Goal: Task Accomplishment & Management: Manage account settings

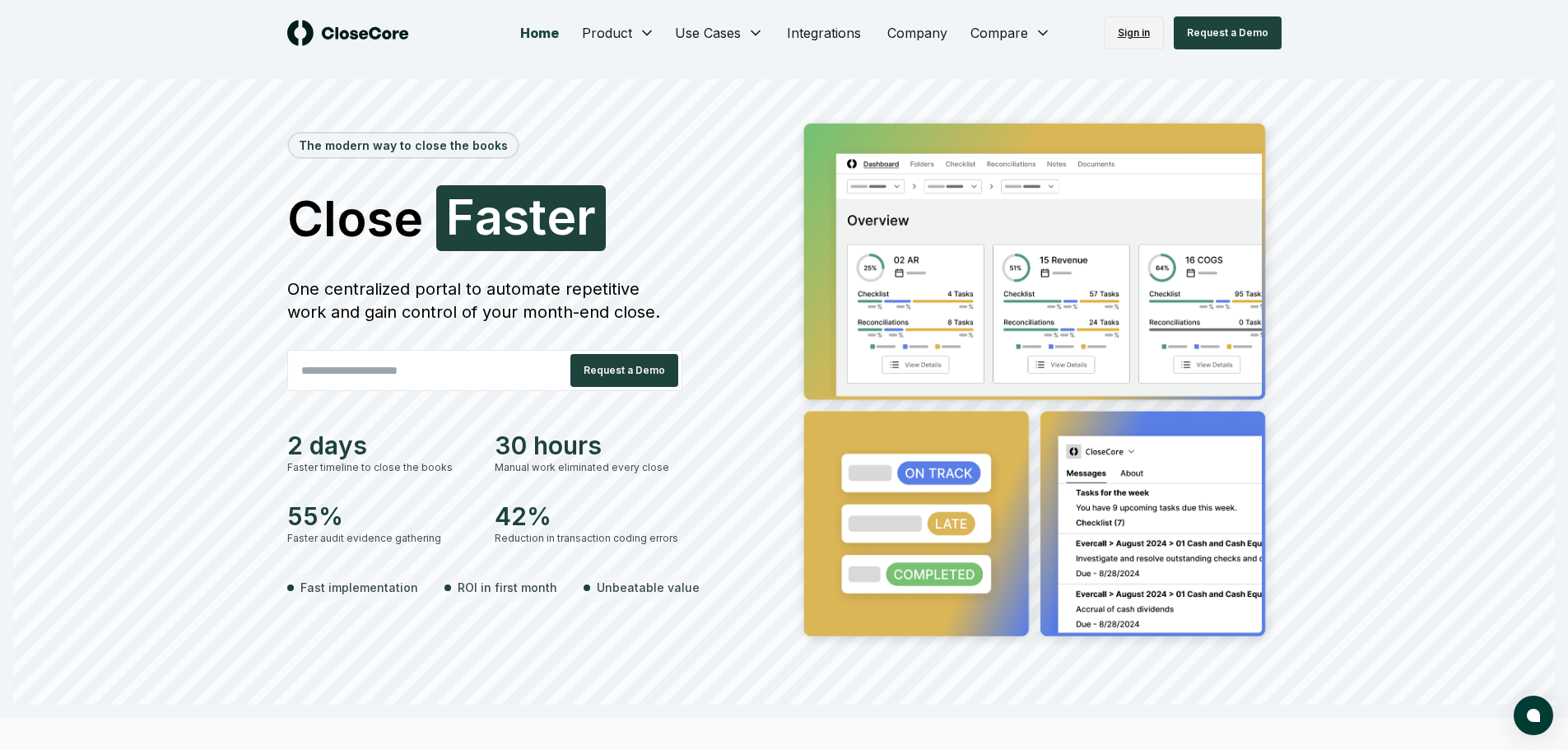
click at [1132, 31] on link "Sign in" at bounding box center [1133, 32] width 60 height 33
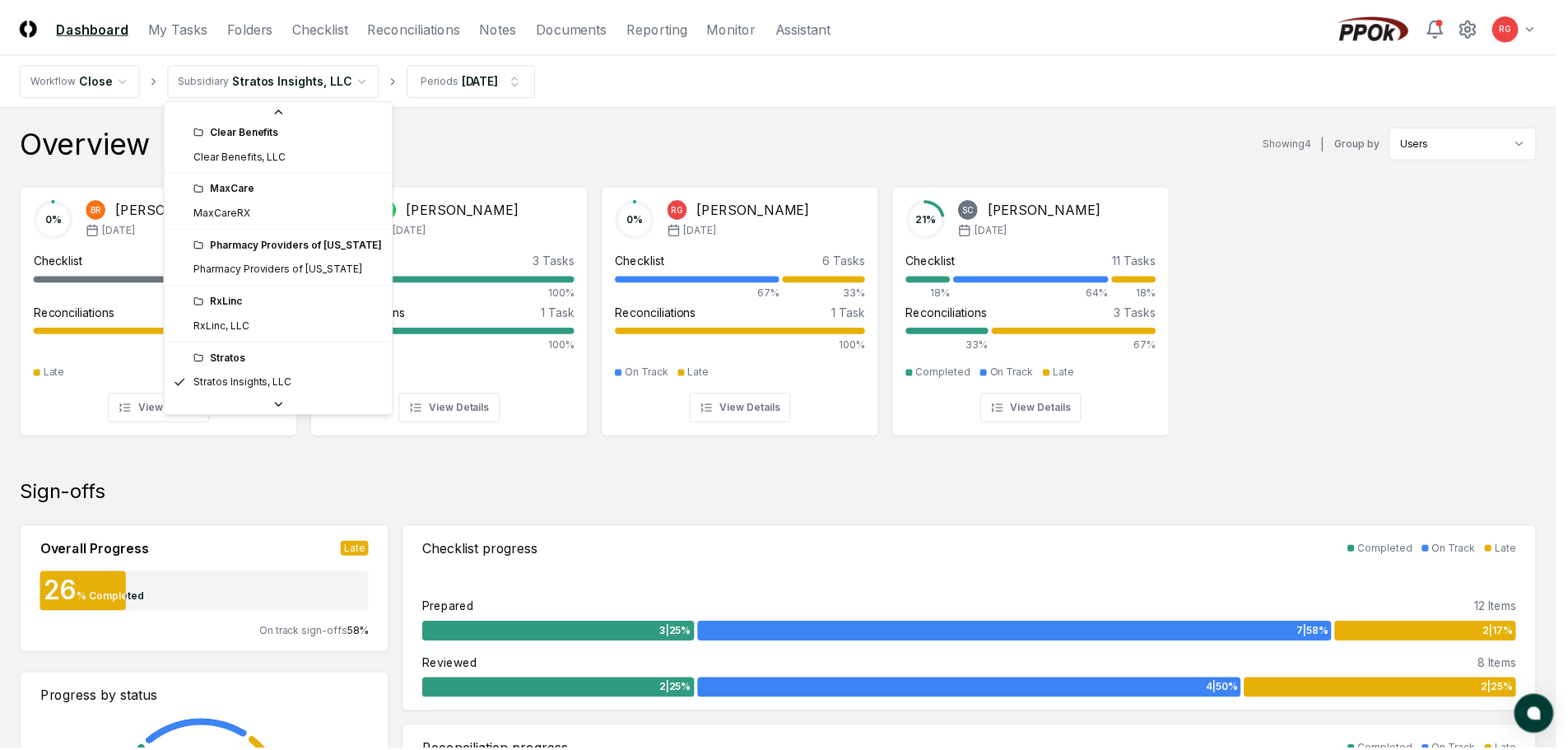
scroll to position [13, 0]
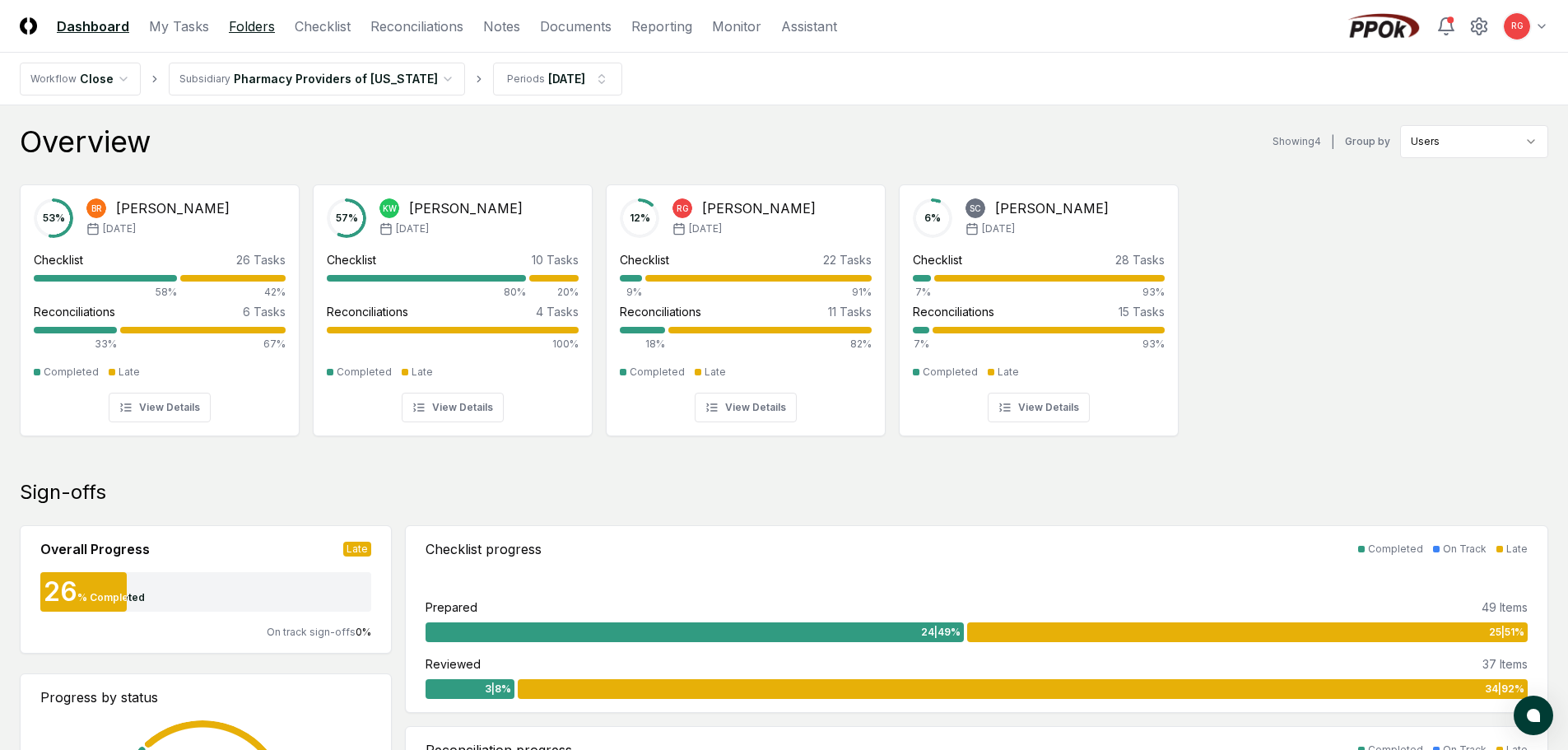
click at [238, 25] on link "Folders" at bounding box center [251, 25] width 46 height 20
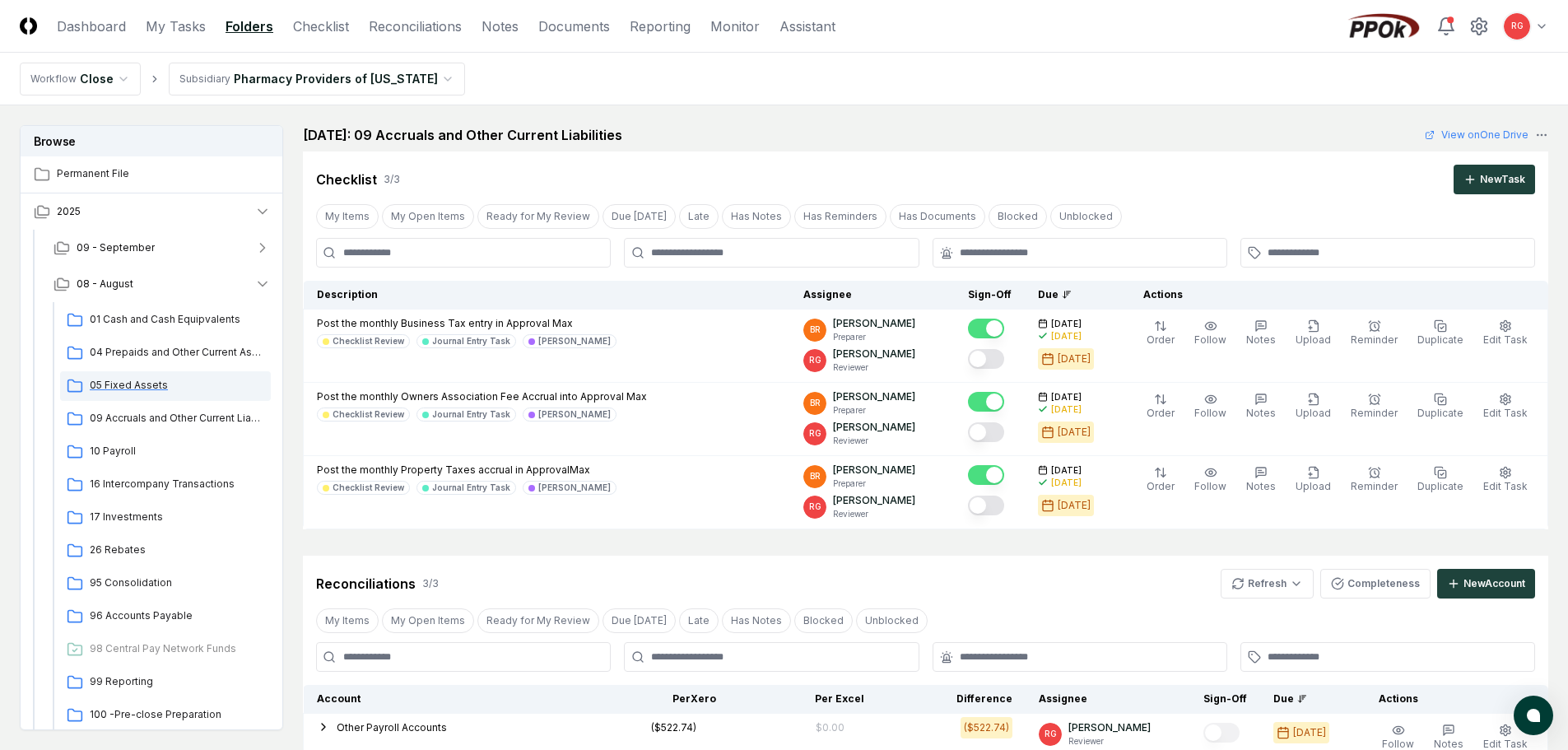
scroll to position [82, 0]
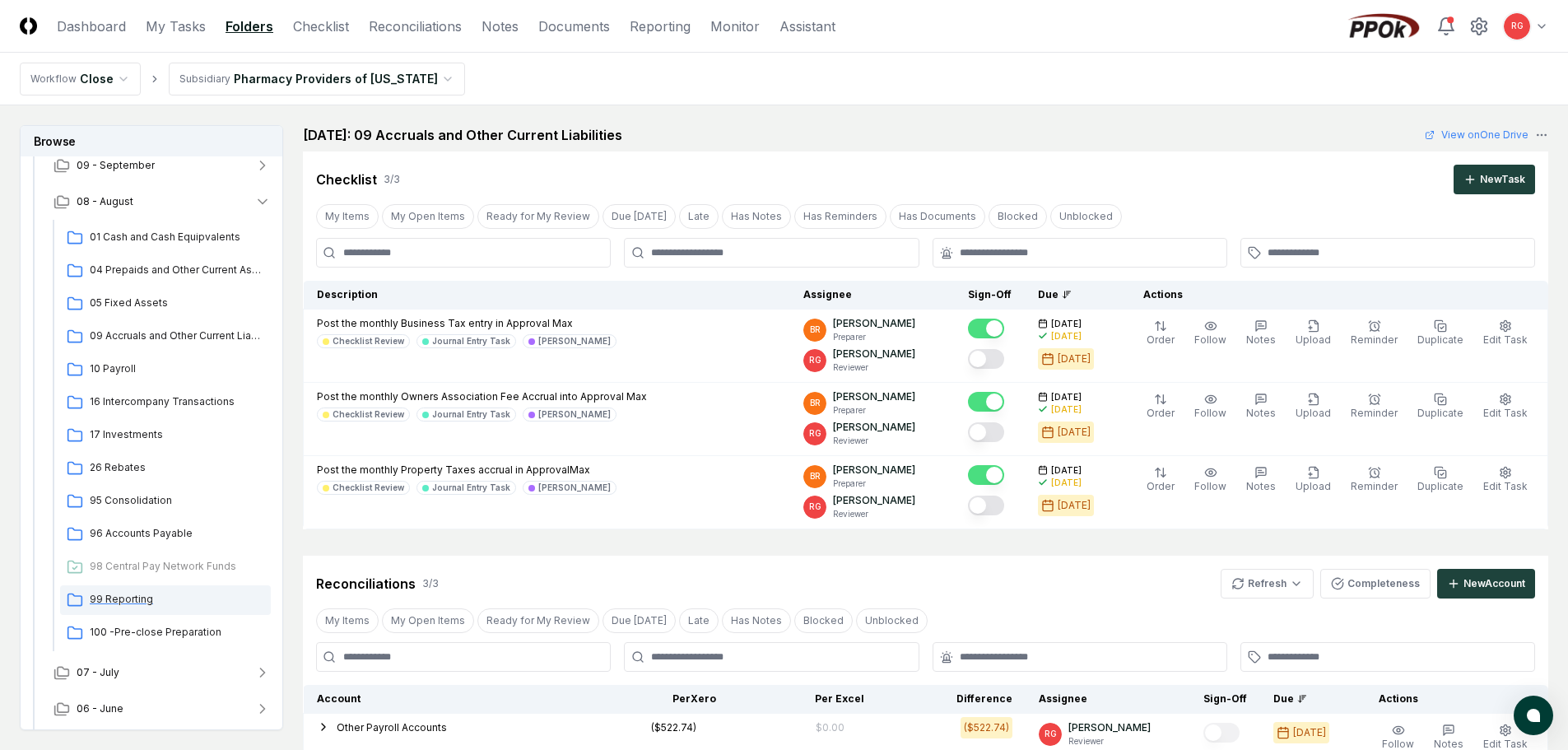
click at [128, 604] on span "99 Reporting" at bounding box center [177, 599] width 174 height 14
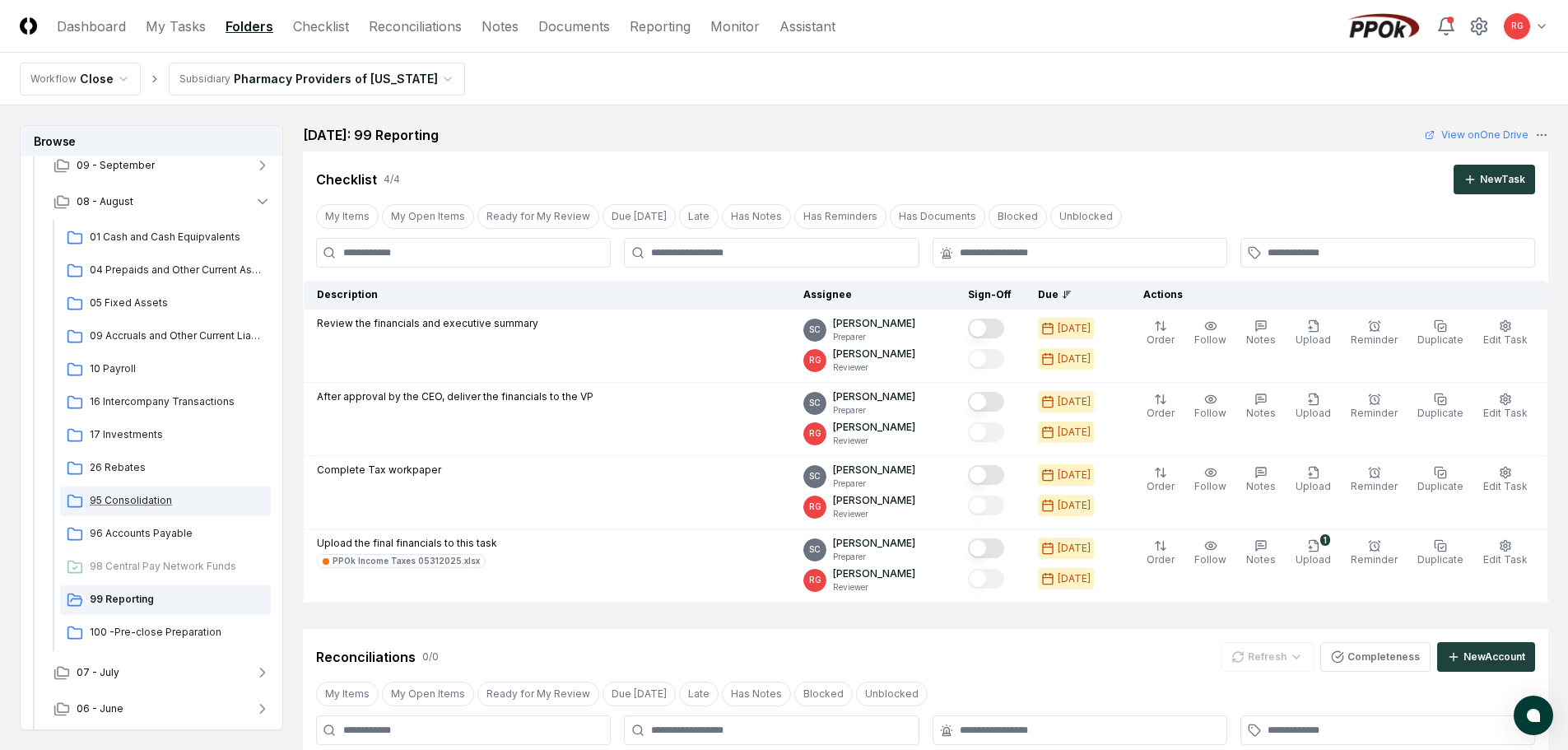
click at [140, 499] on span "95 Consolidation" at bounding box center [177, 499] width 174 height 14
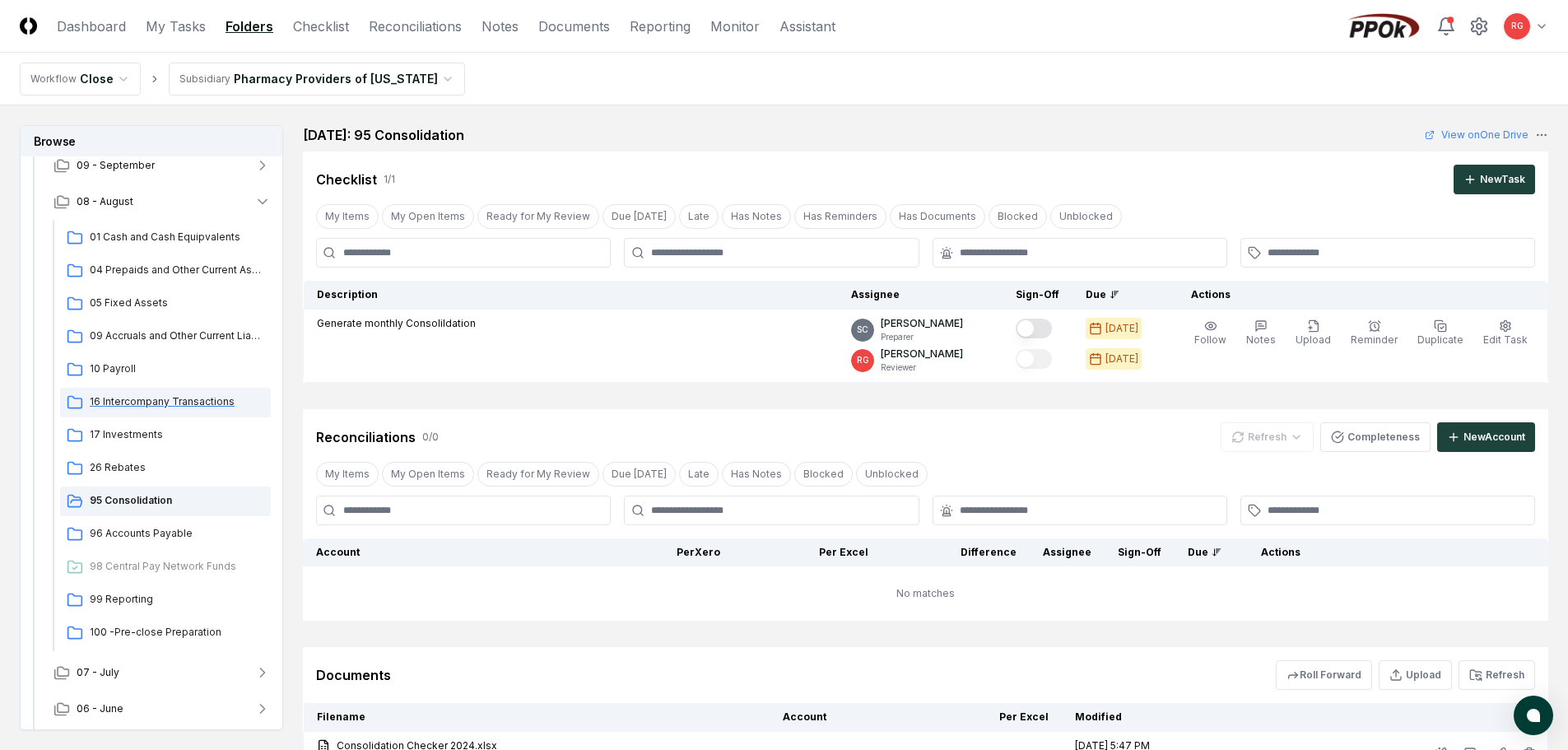
click at [166, 404] on span "16 Intercompany Transactions" at bounding box center [177, 401] width 174 height 14
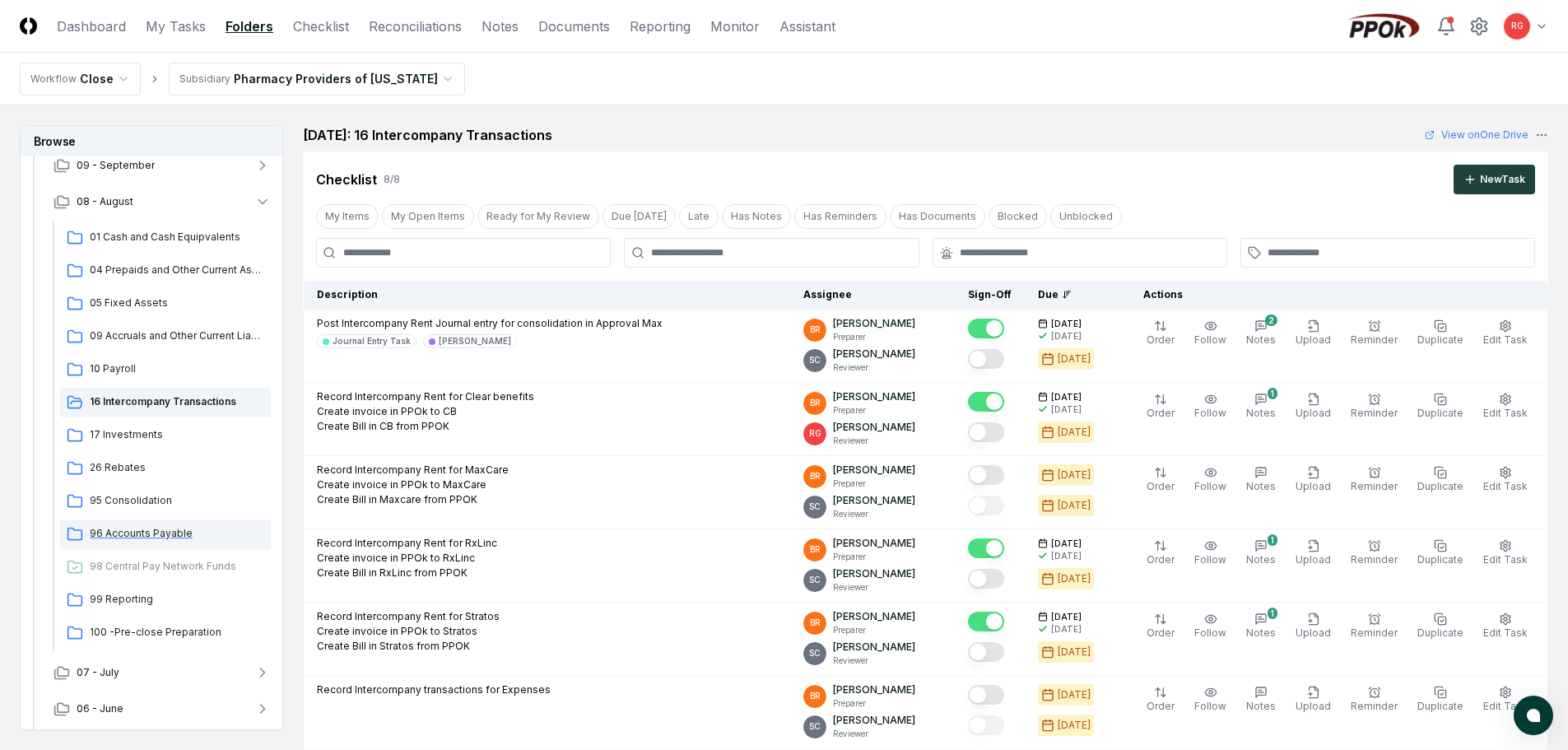
click at [133, 529] on span "96 Accounts Payable" at bounding box center [177, 533] width 174 height 14
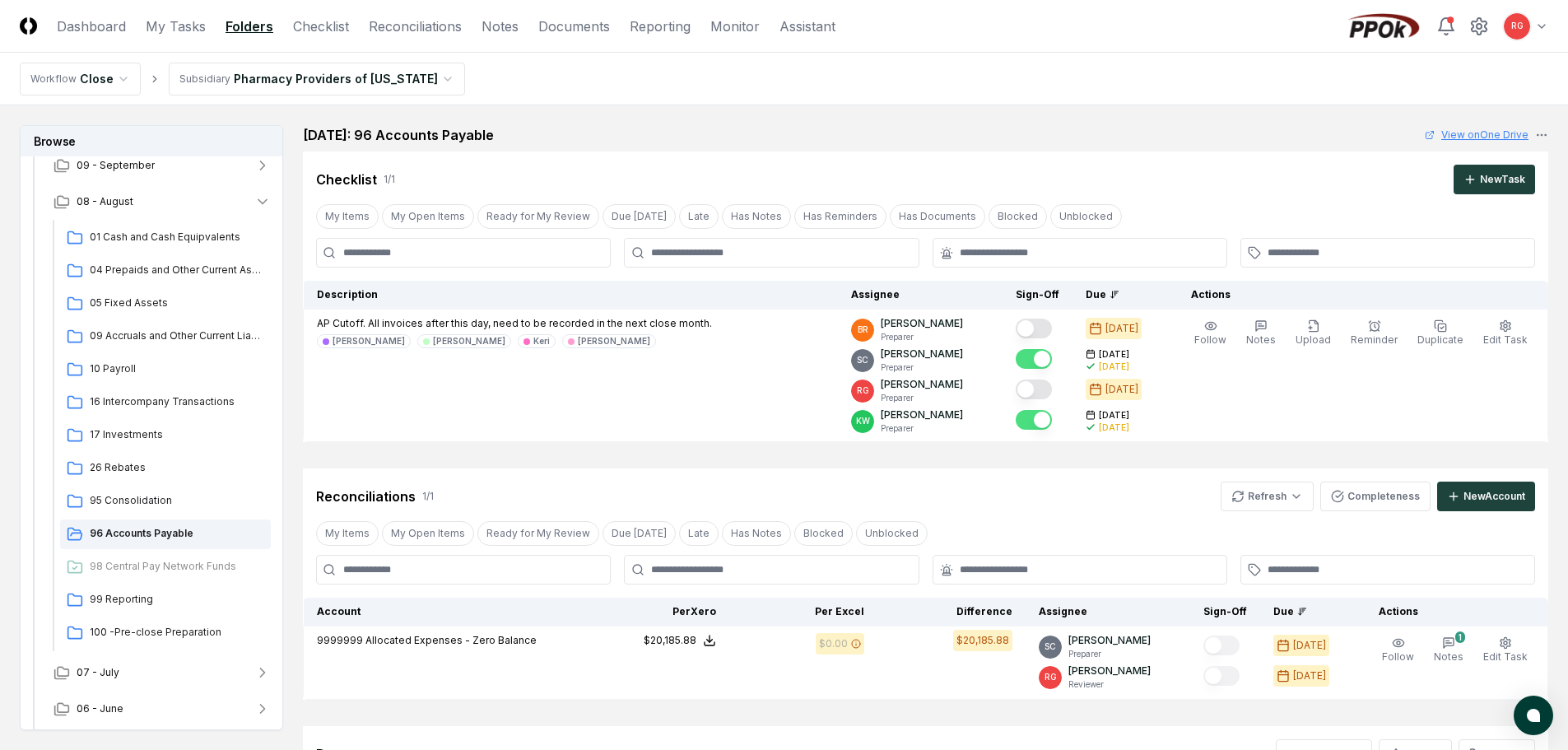
click at [1485, 133] on link "View on One Drive" at bounding box center [1476, 134] width 104 height 14
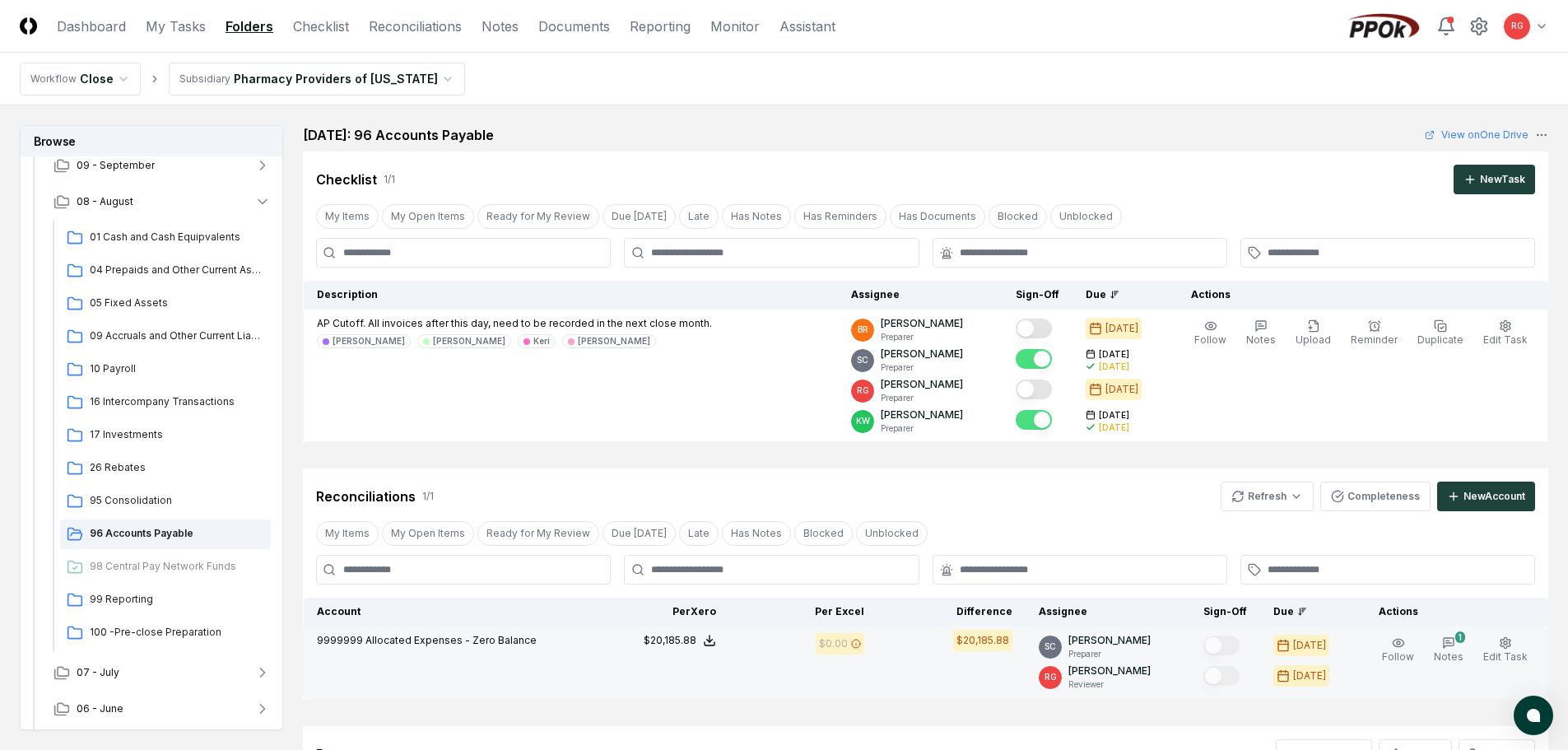
click at [409, 639] on span "Allocated Expenses - Zero Balance" at bounding box center [451, 640] width 172 height 13
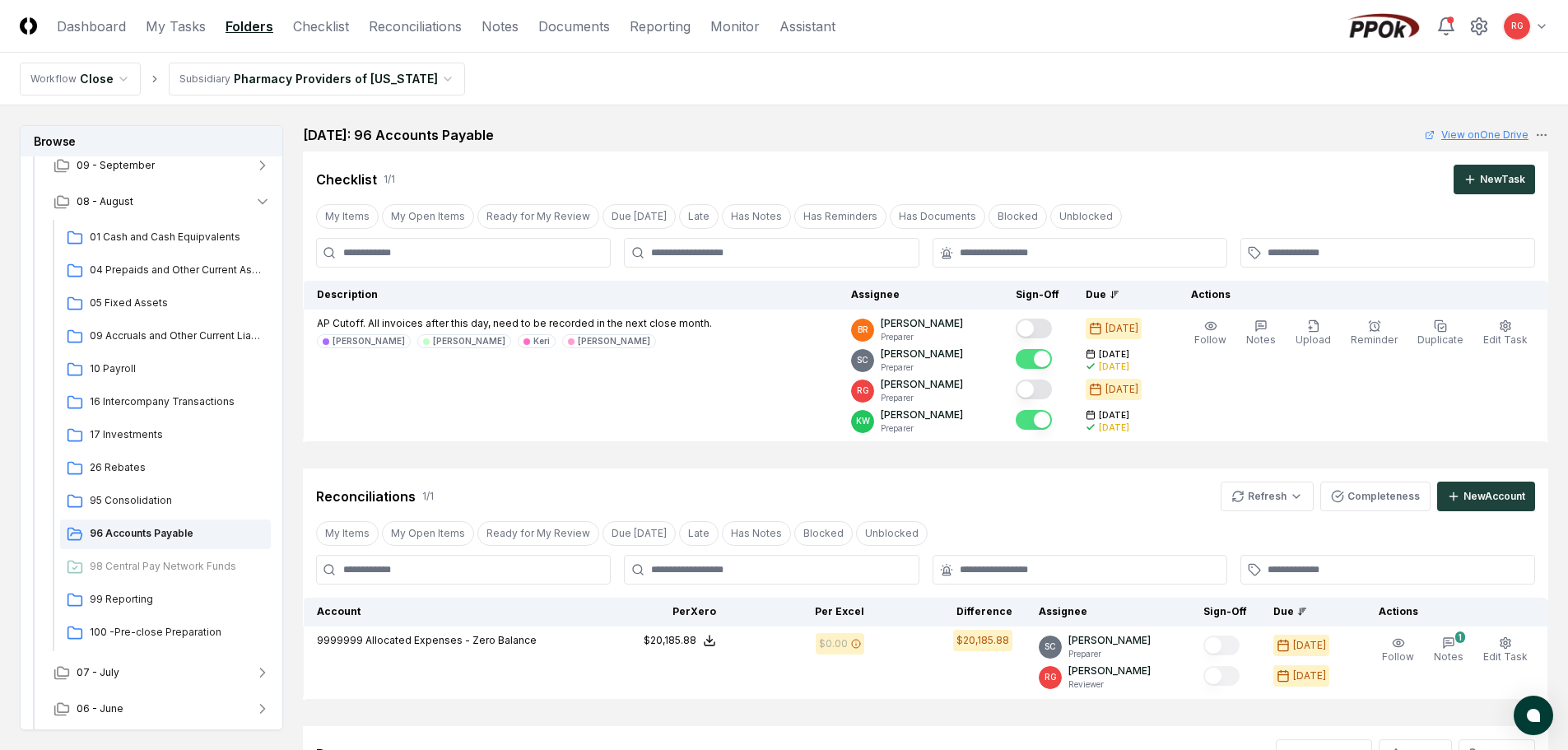
click at [1466, 133] on link "View on One Drive" at bounding box center [1476, 134] width 104 height 14
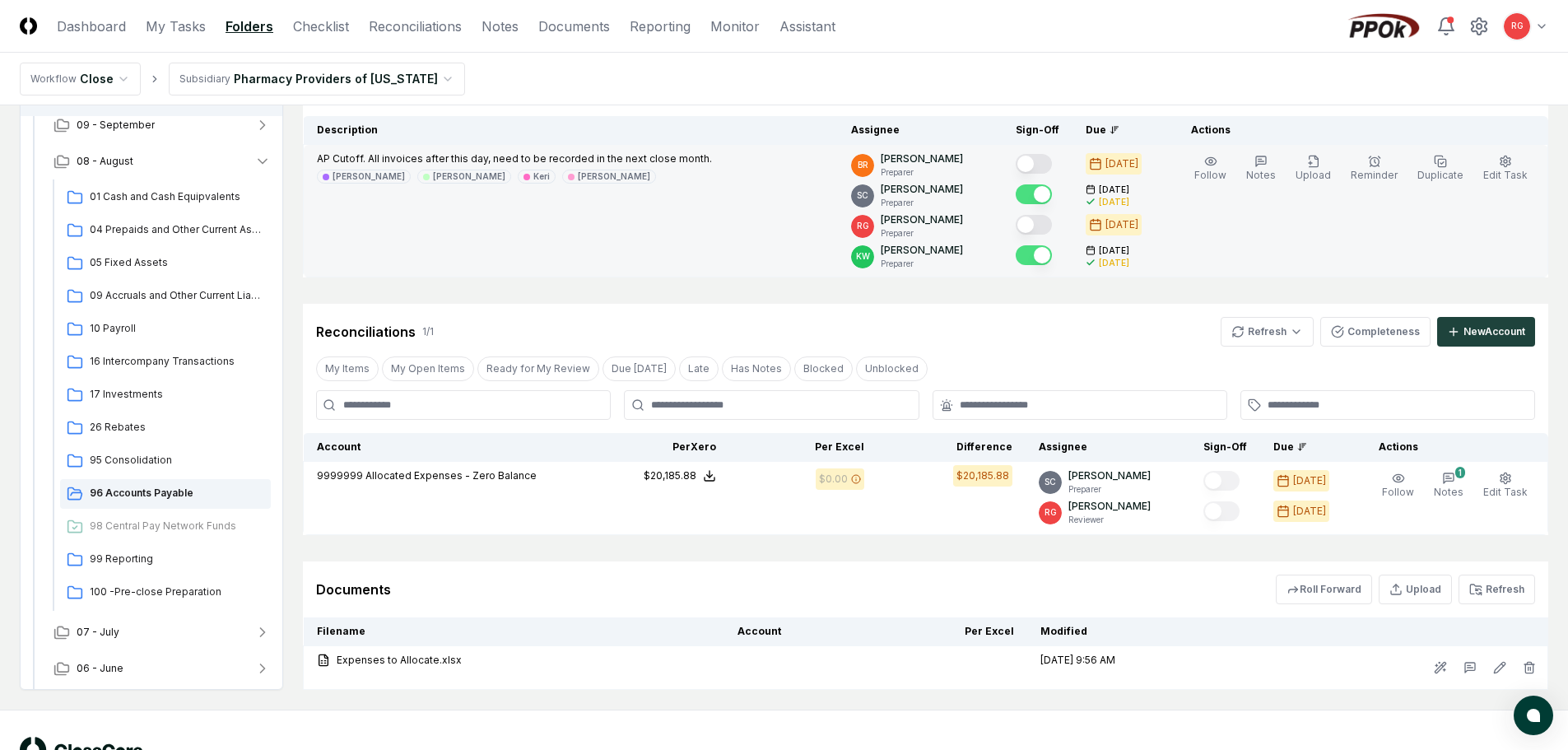
scroll to position [223, 0]
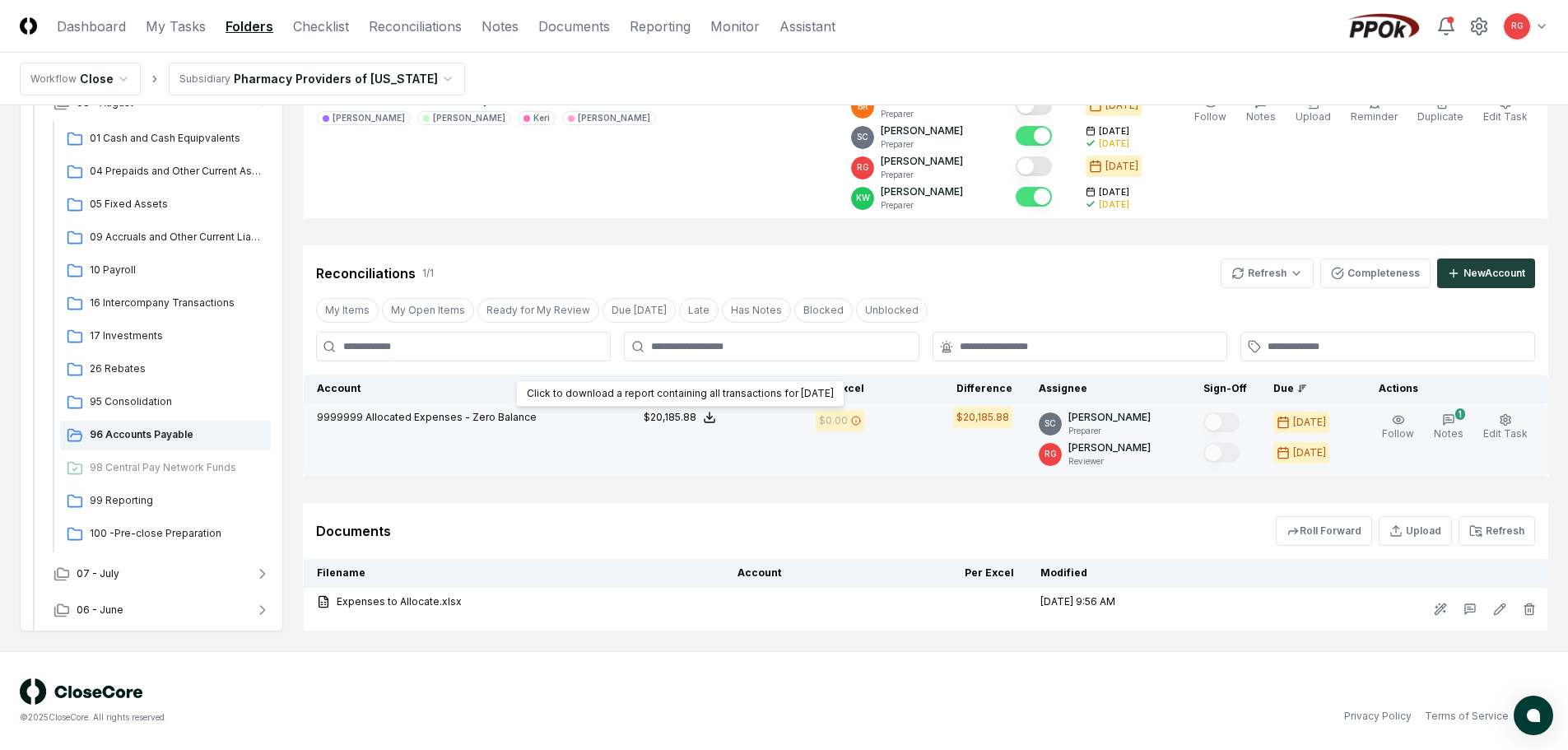
click at [714, 418] on icon at bounding box center [709, 417] width 14 height 14
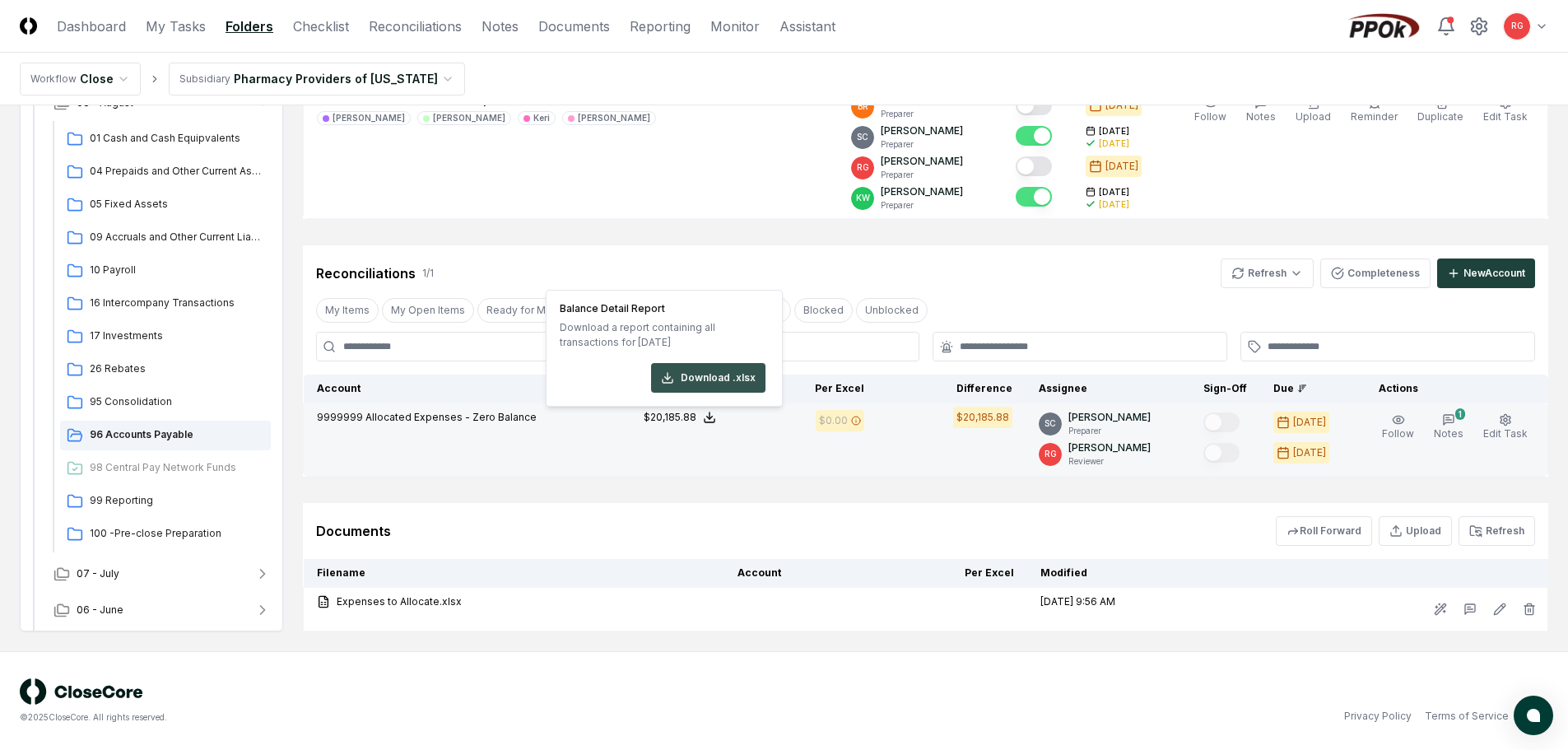
click at [703, 381] on button "Download .xlsx" at bounding box center [708, 377] width 115 height 30
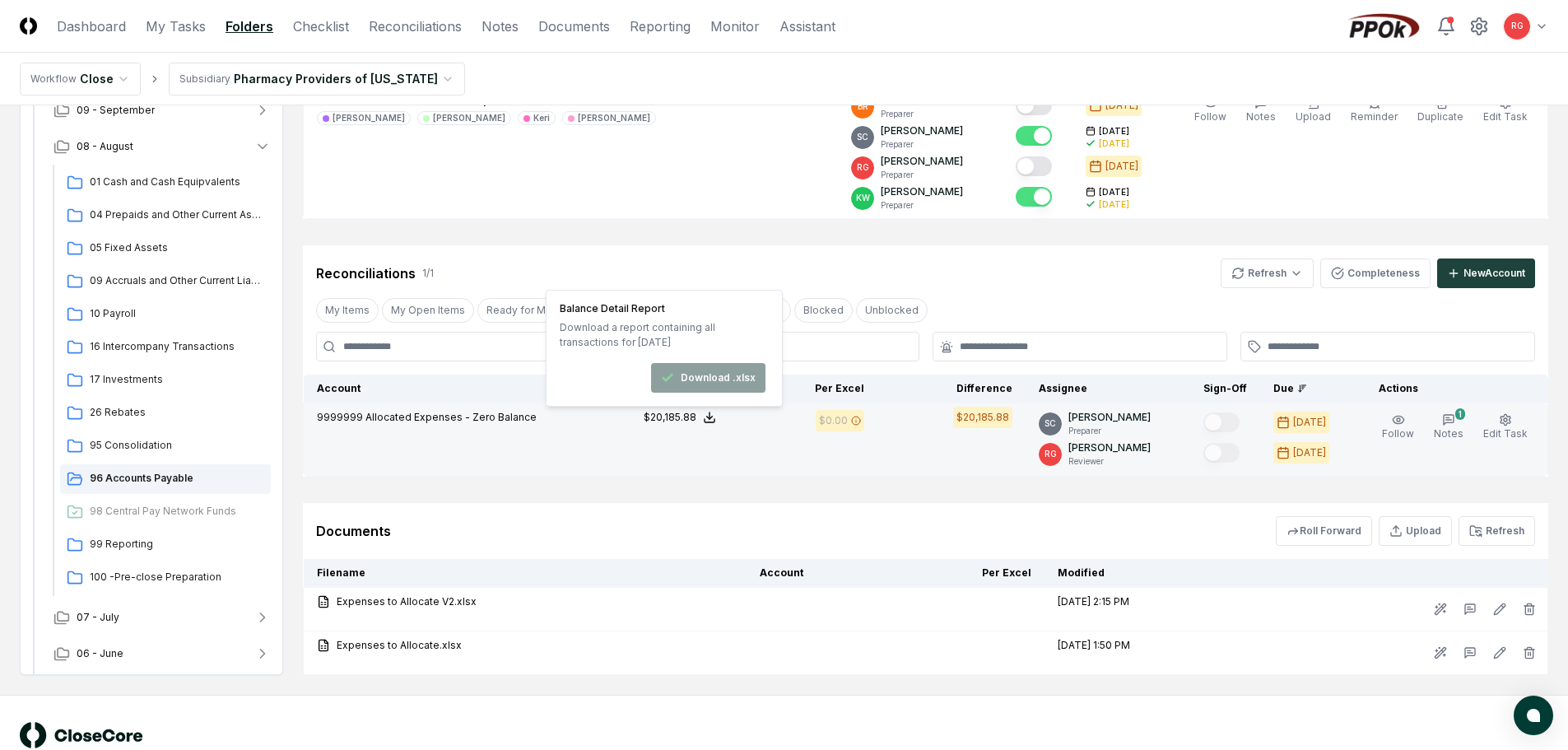
click at [488, 471] on td "9999999 Allocated Expenses - Zero Balance" at bounding box center [442, 440] width 278 height 73
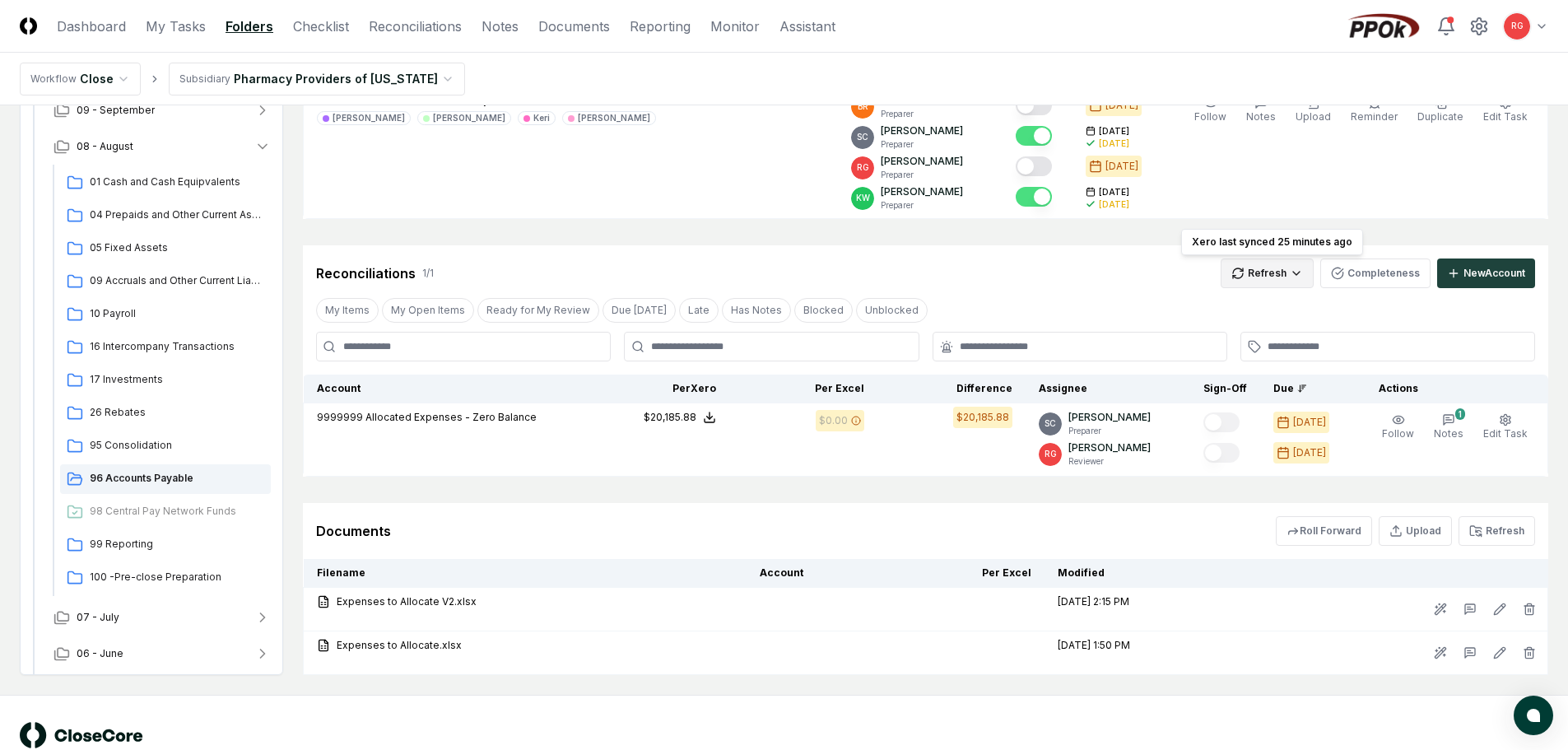
click at [1284, 272] on html "CloseCore Dashboard My Tasks Folders Checklist Reconciliations Notes Documents …" at bounding box center [784, 285] width 1568 height 1016
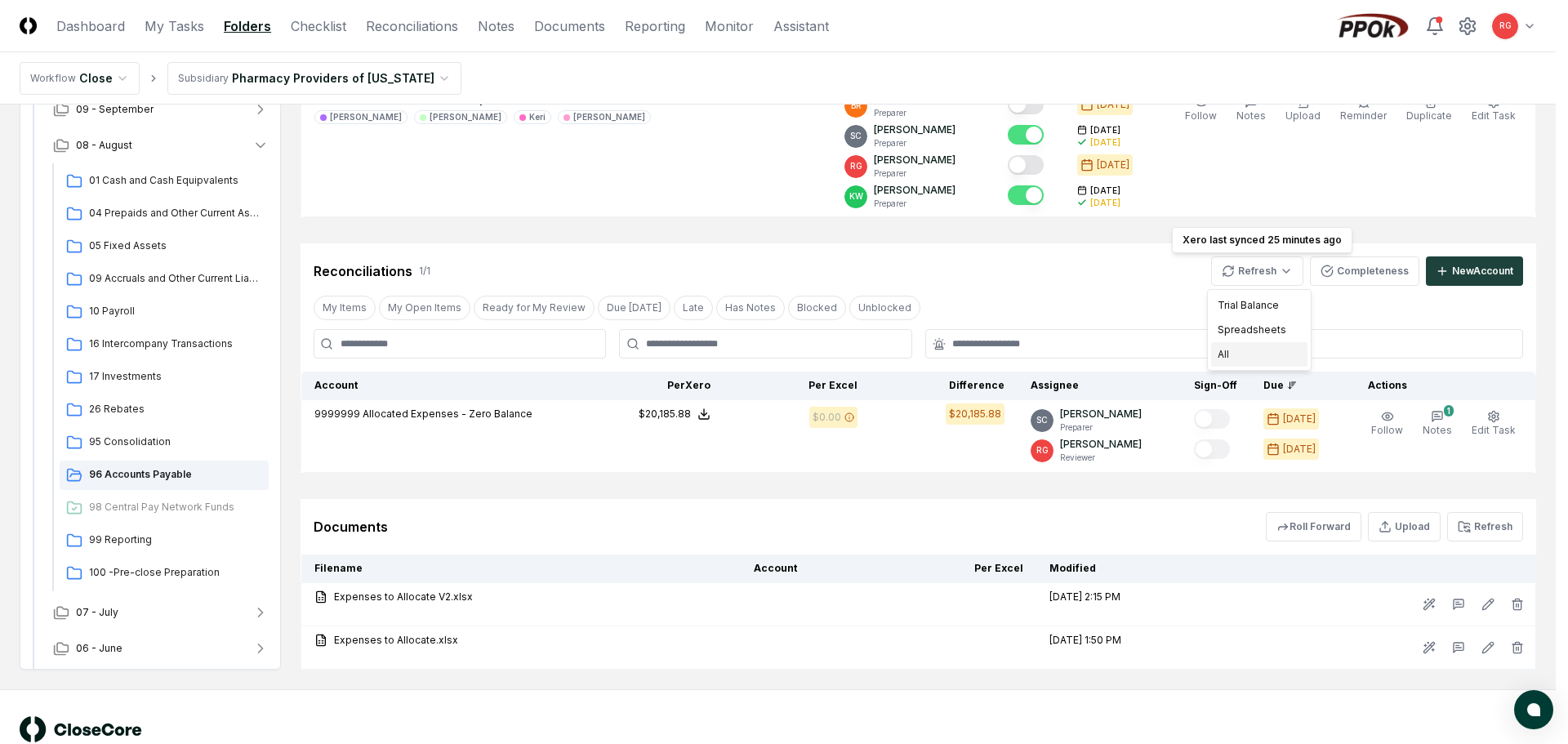
click at [1263, 350] on div "All" at bounding box center [1259, 354] width 96 height 24
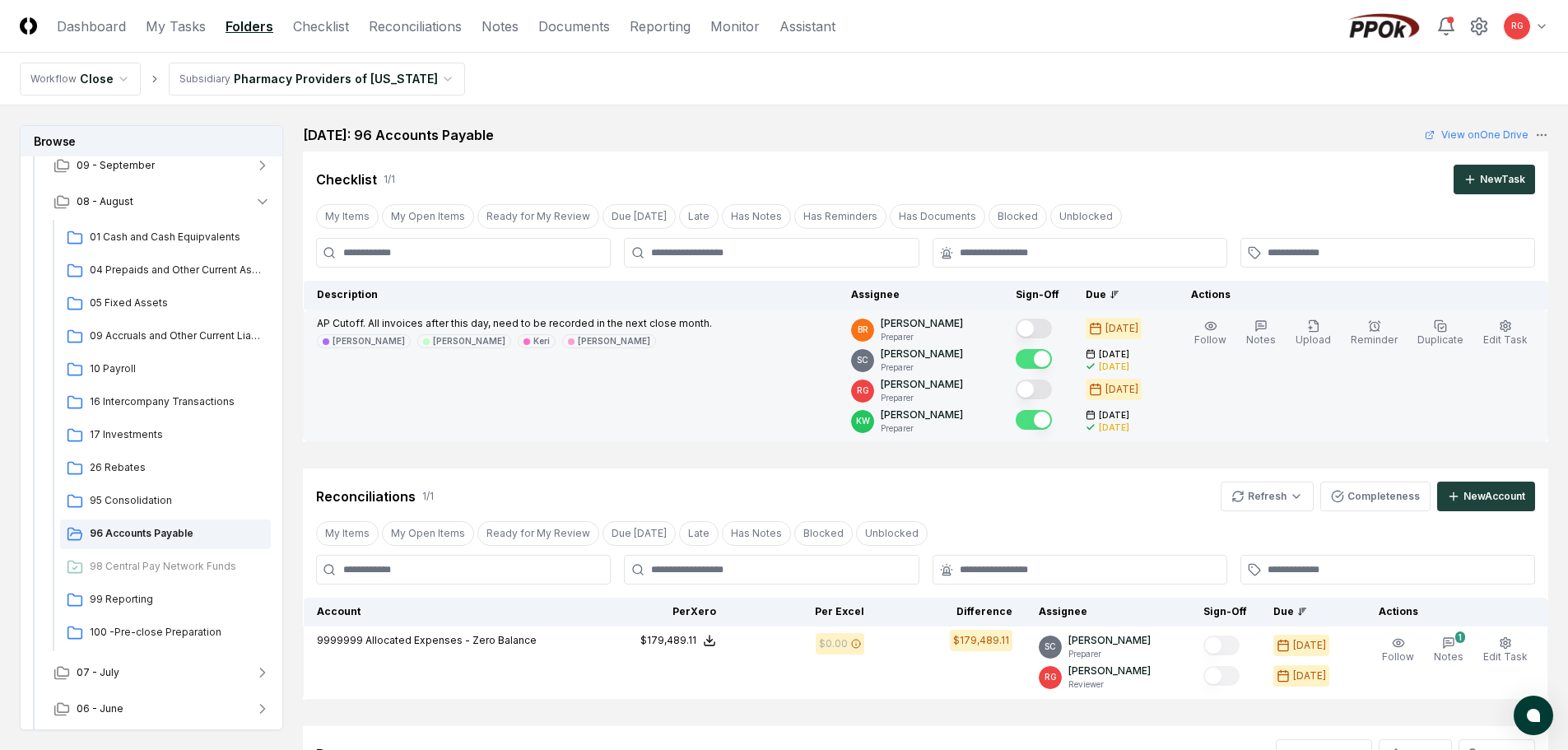
scroll to position [267, 0]
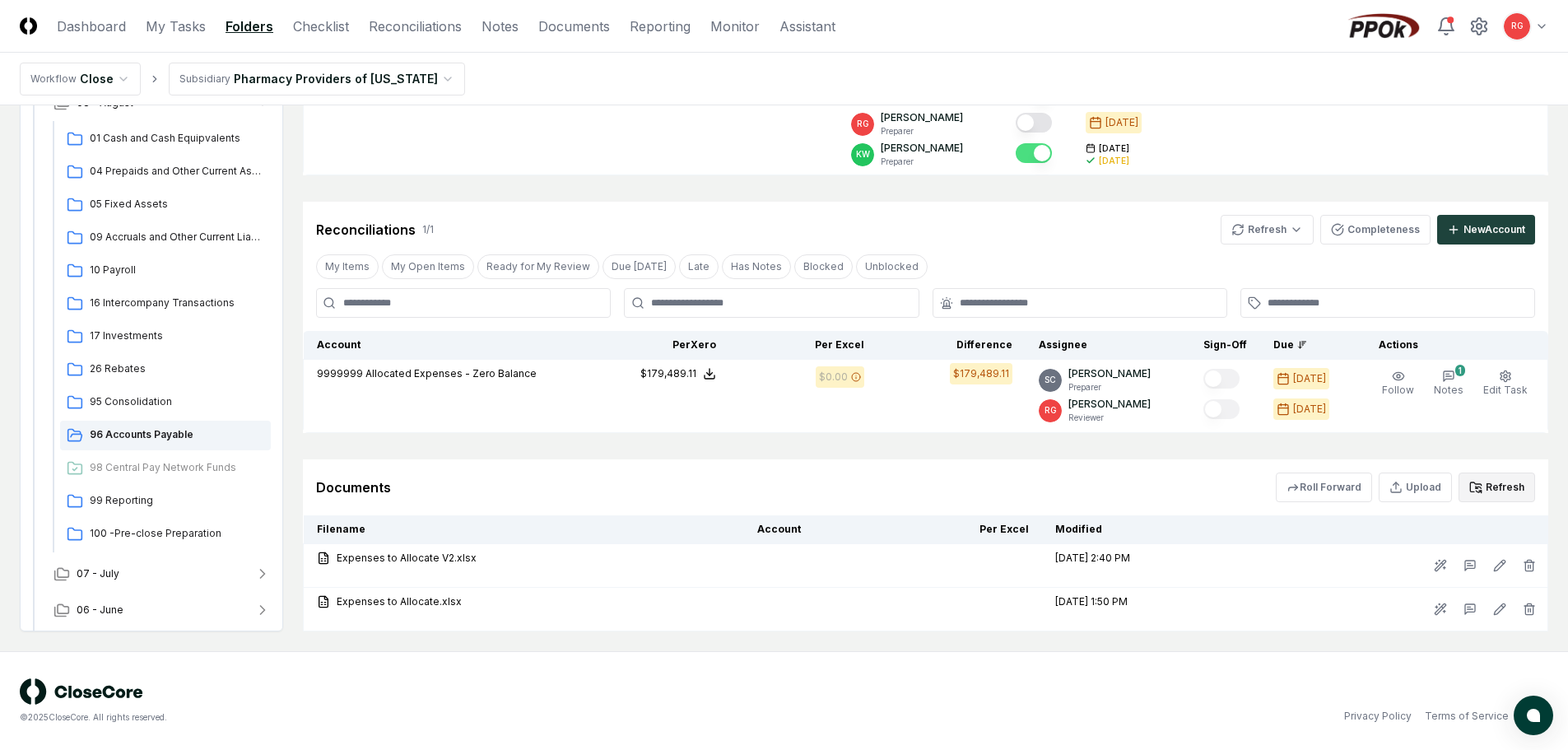
click at [1503, 490] on button "Refresh" at bounding box center [1497, 487] width 76 height 30
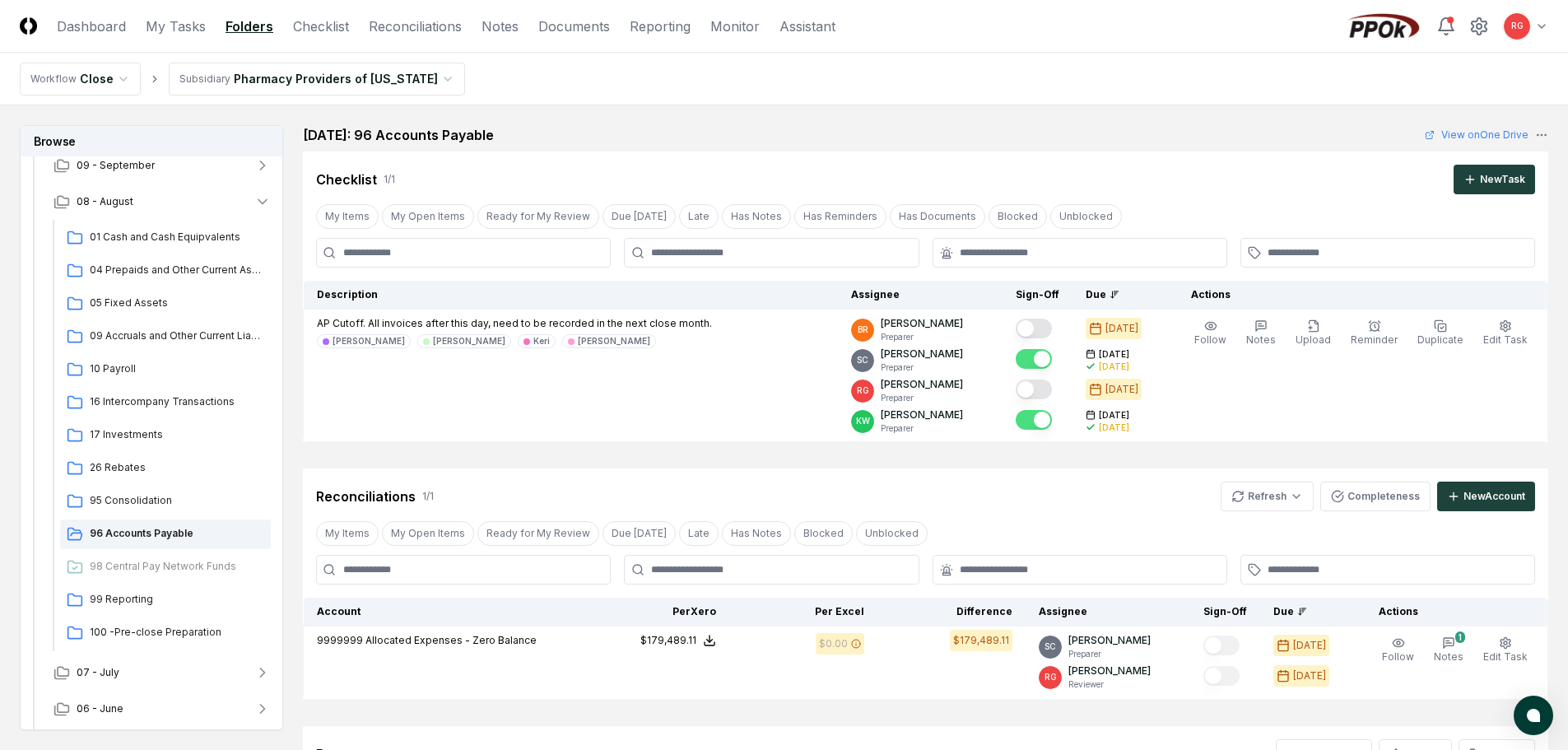
scroll to position [247, 0]
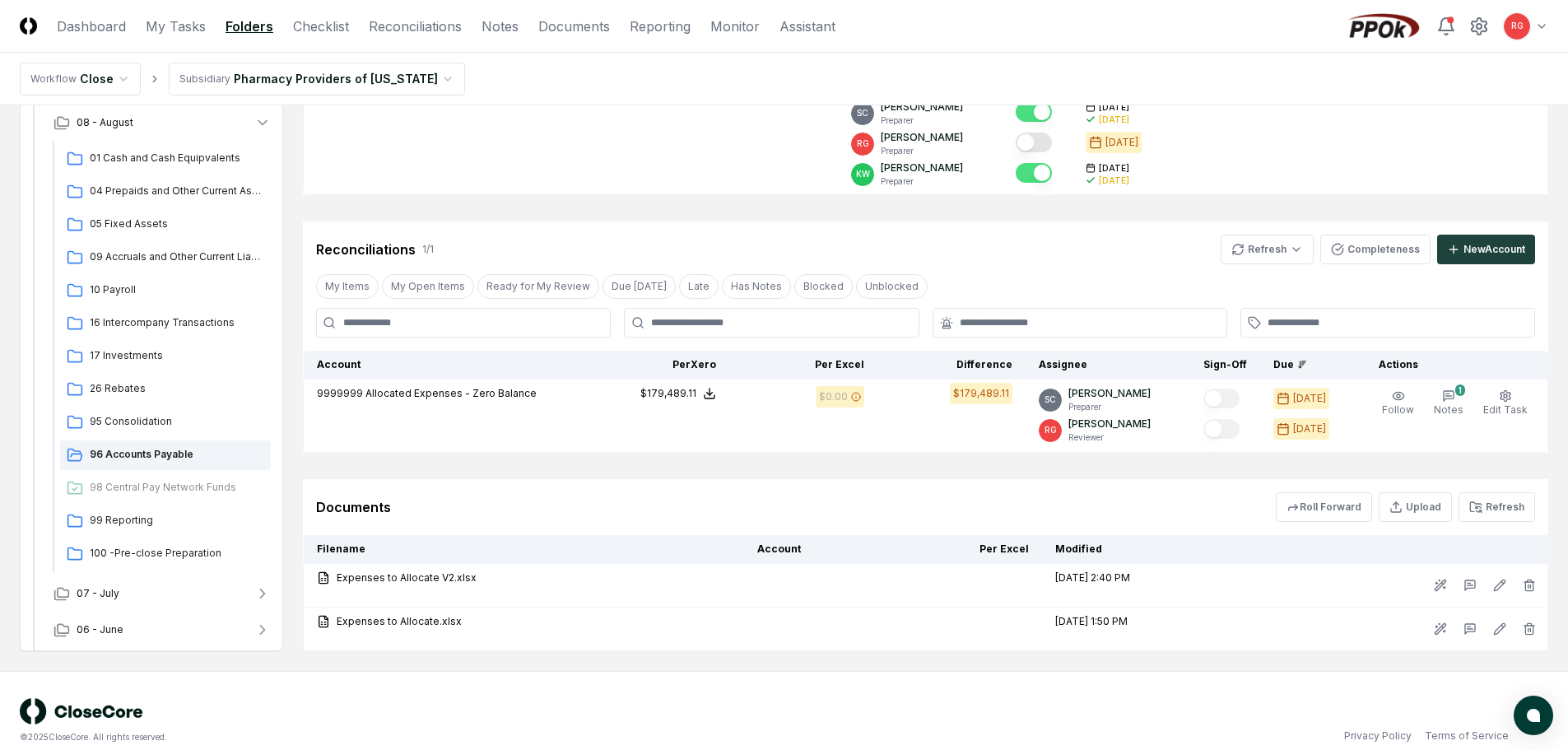
click at [1491, 510] on button "Refresh" at bounding box center [1497, 506] width 76 height 30
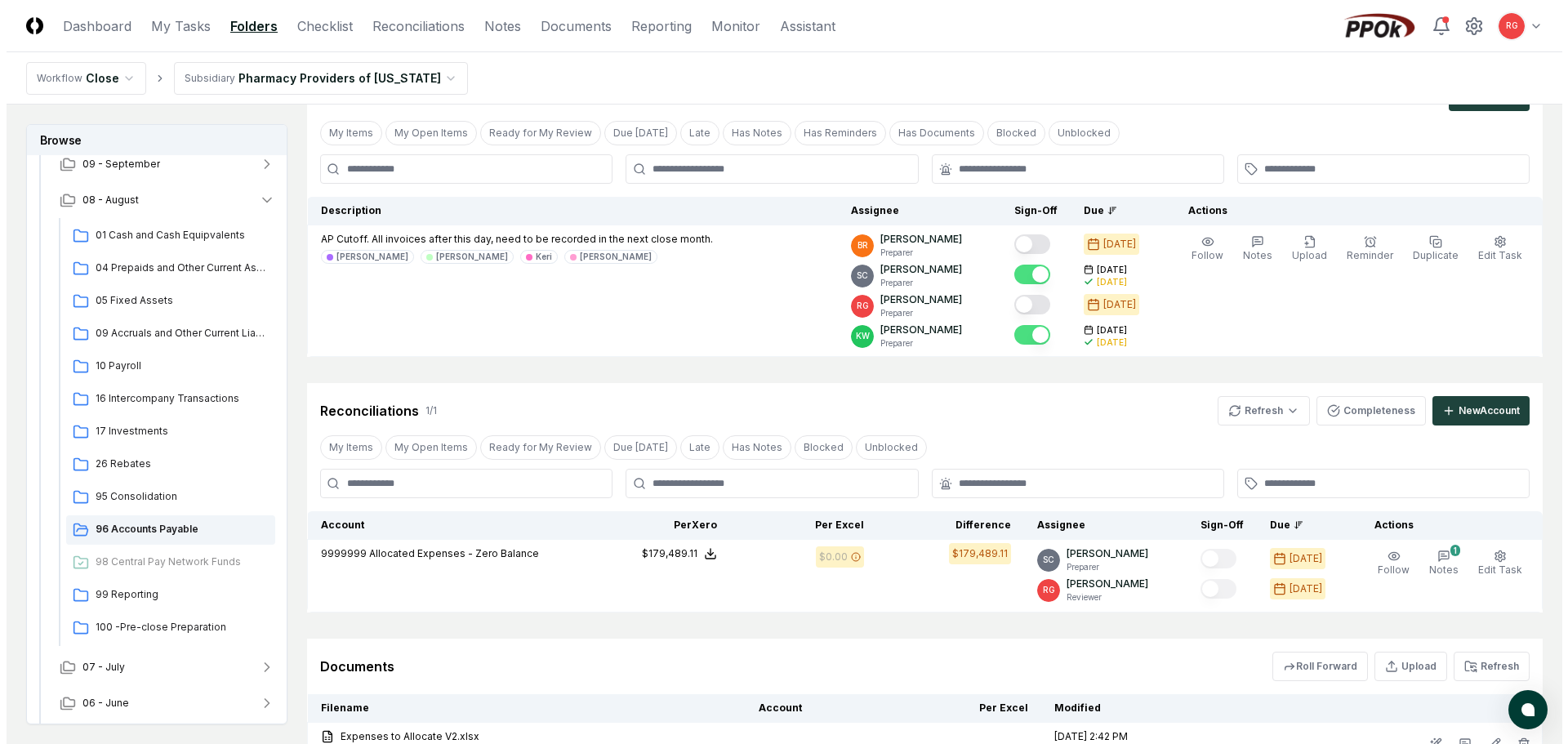
scroll to position [0, 0]
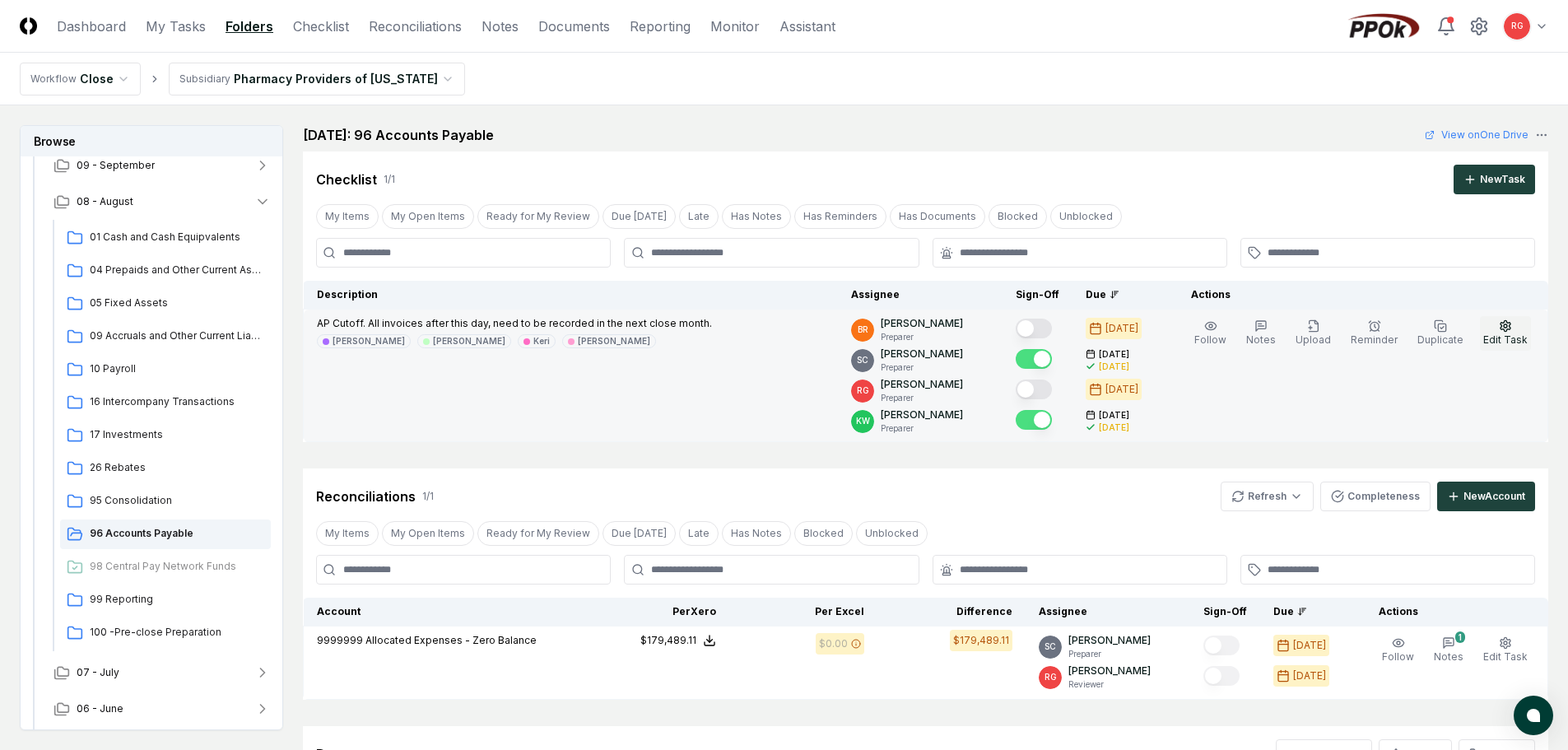
click at [1503, 326] on icon "button" at bounding box center [1505, 326] width 14 height 14
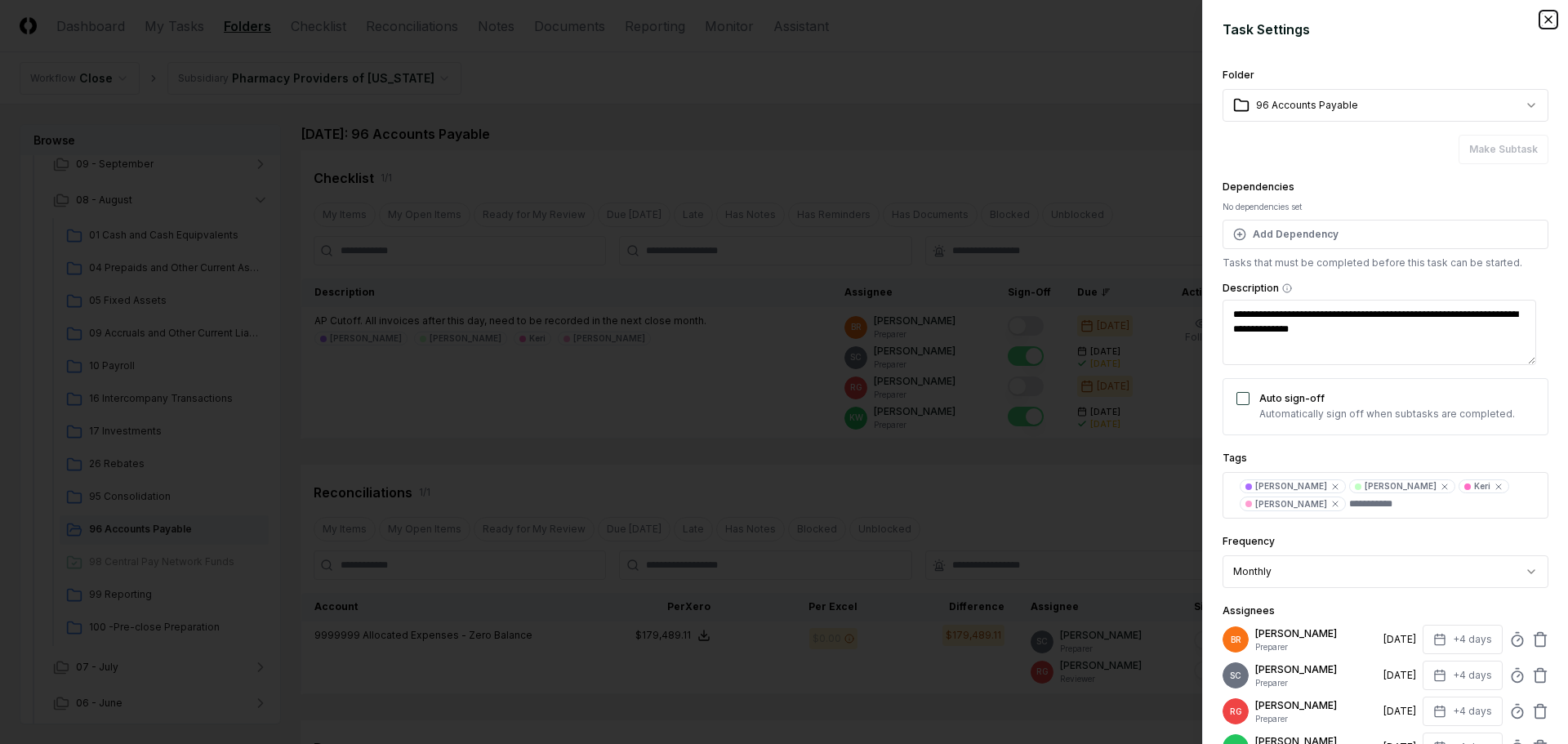
click at [1542, 20] on icon "button" at bounding box center [1549, 20] width 13 height 13
type textarea "*"
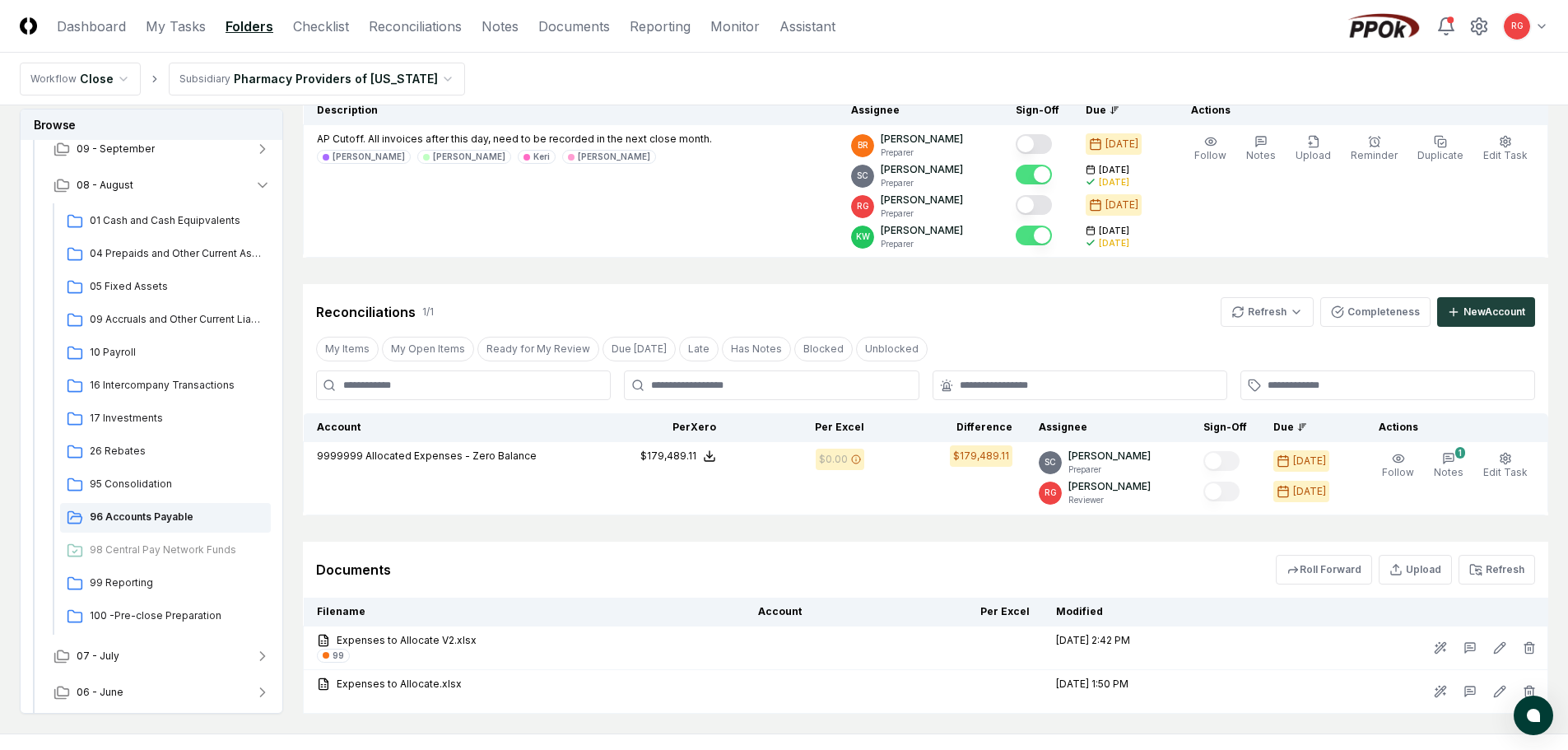
scroll to position [102, 0]
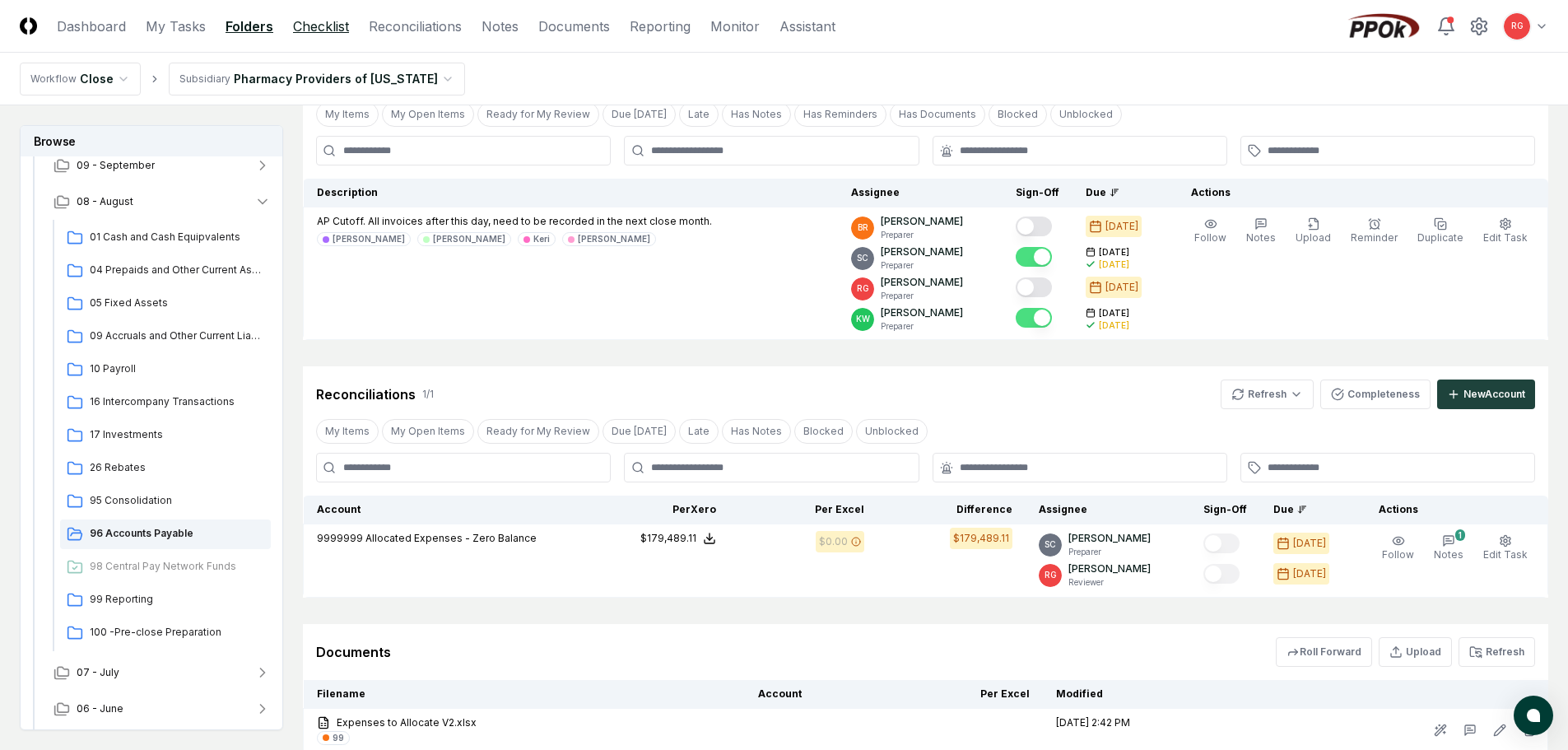
click at [310, 27] on link "Checklist" at bounding box center [321, 25] width 56 height 20
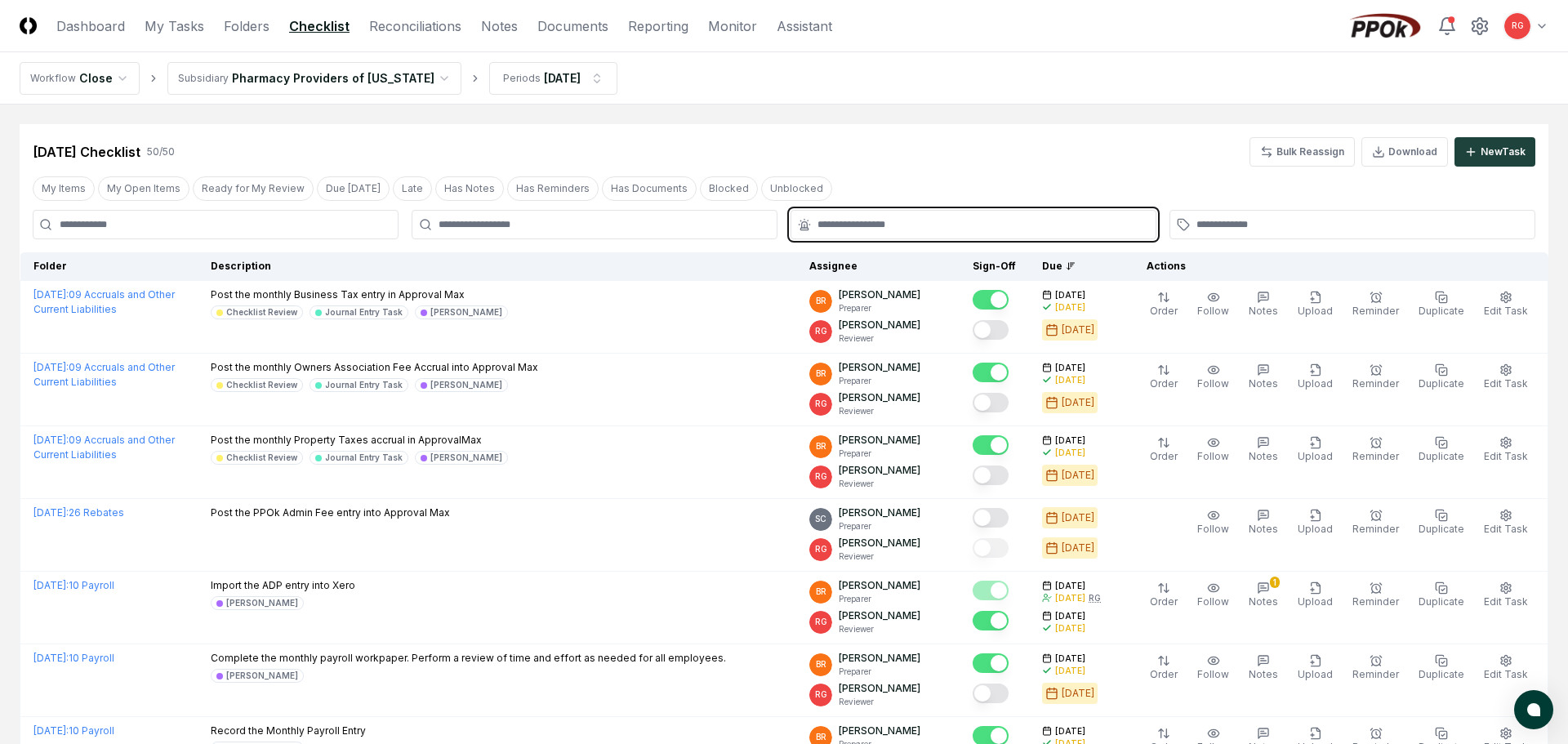
click at [908, 223] on input "text" at bounding box center [981, 224] width 328 height 14
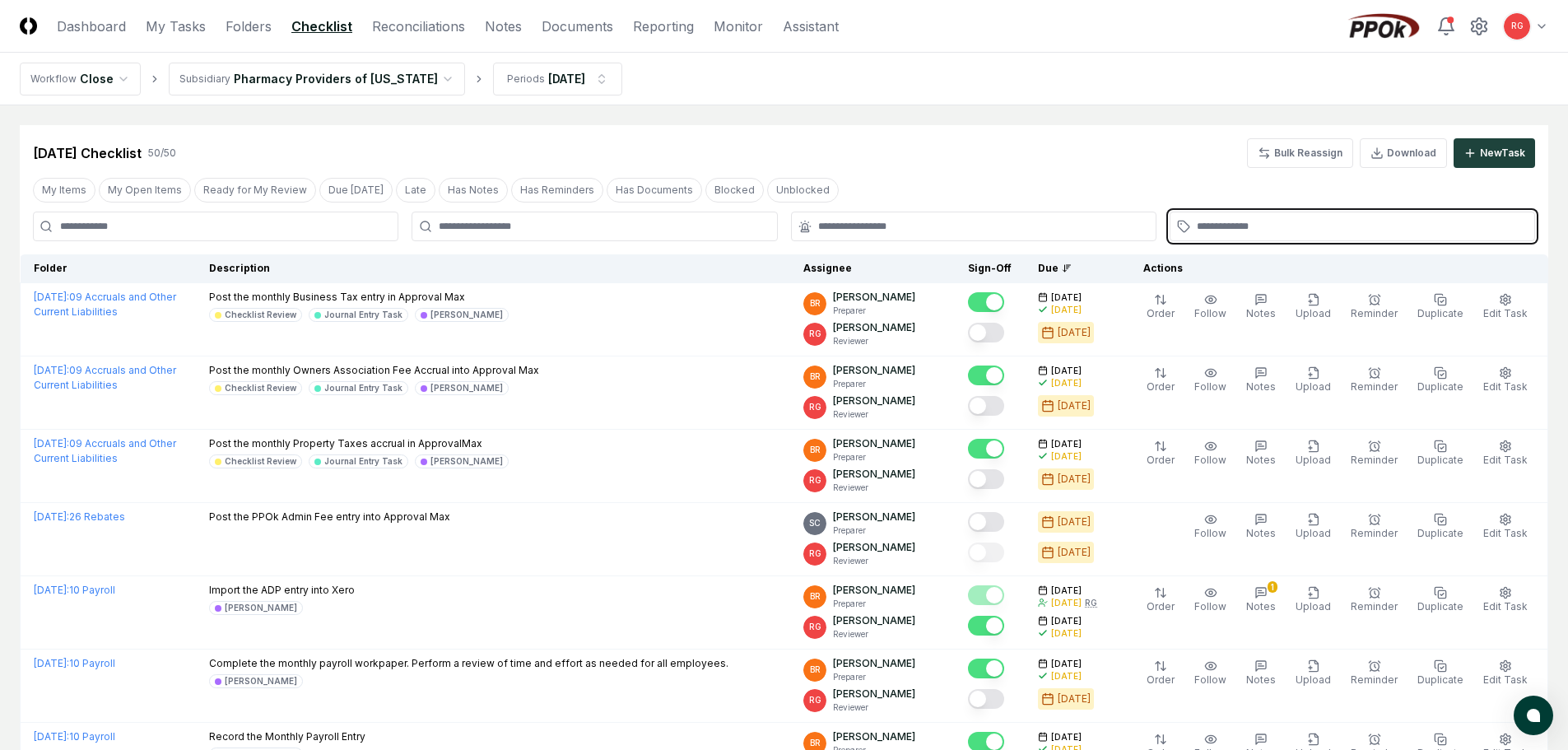
click at [1266, 229] on input "text" at bounding box center [1361, 226] width 328 height 14
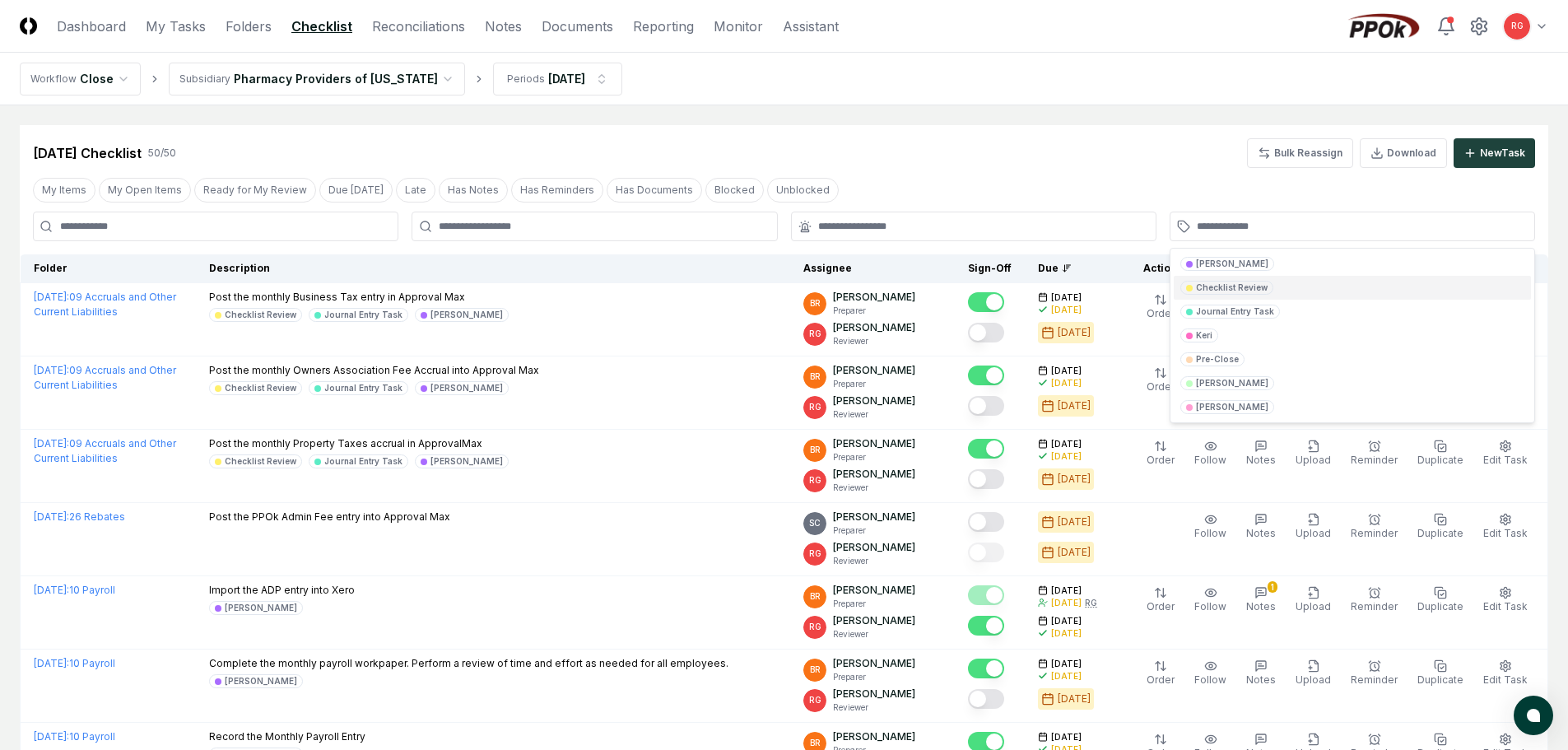
click at [943, 144] on div "Aug 2025 Checklist 50 / 50 Bulk Reassign Download New Task" at bounding box center [784, 153] width 1502 height 30
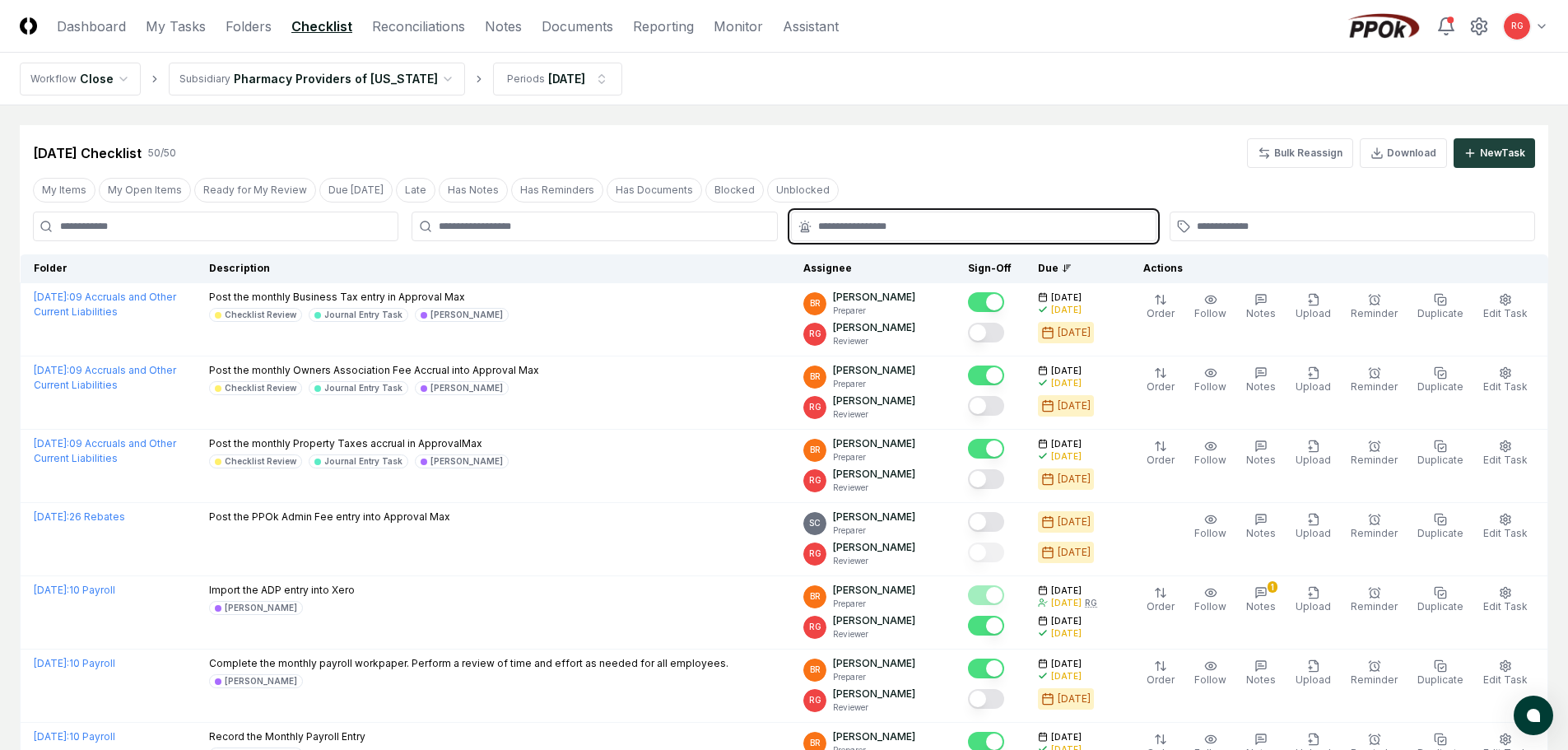
click at [901, 229] on input "text" at bounding box center [982, 226] width 328 height 14
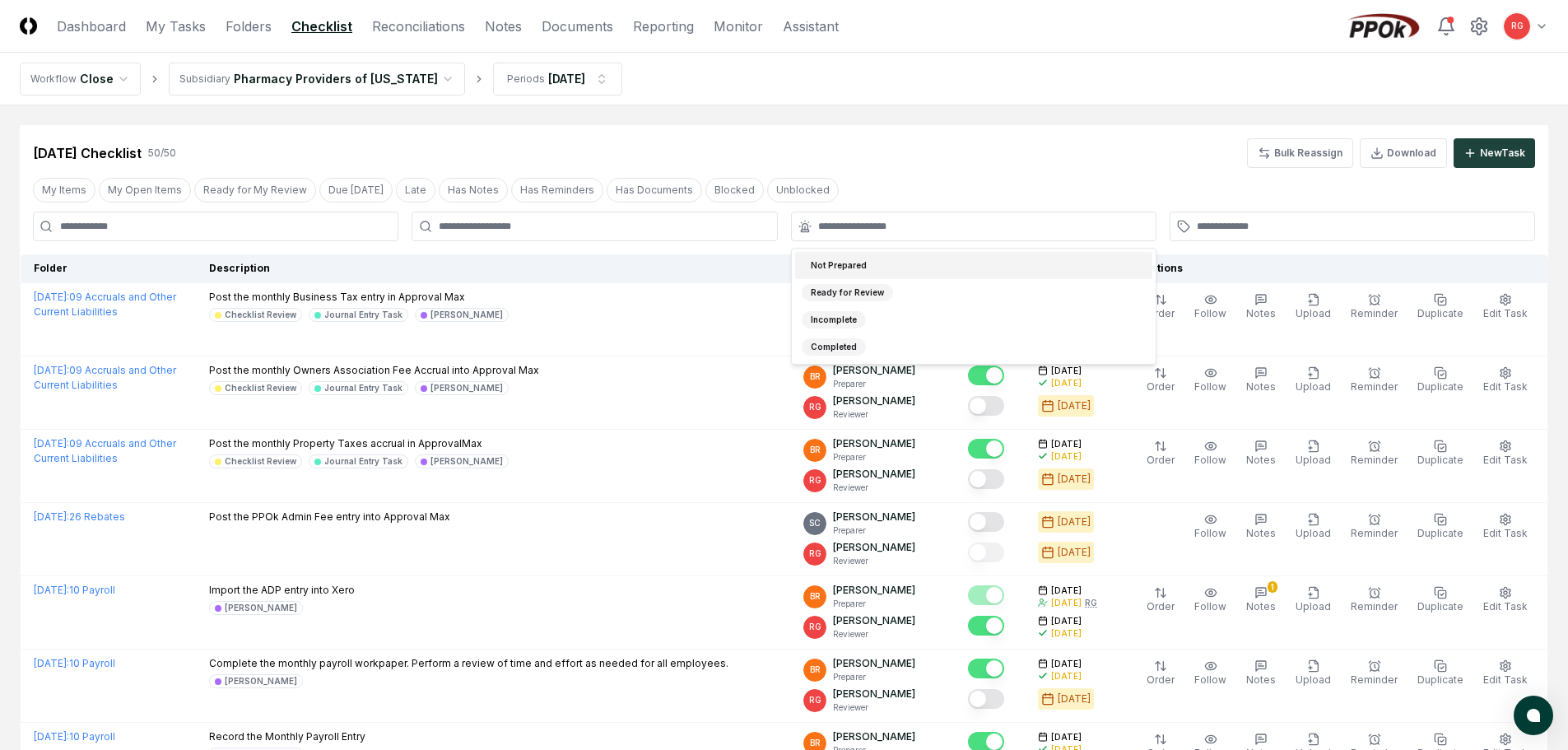
click at [901, 177] on div "My Items My Open Items Ready for My Review Due Today Late Has Notes Has Reminde…" at bounding box center [783, 189] width 1528 height 31
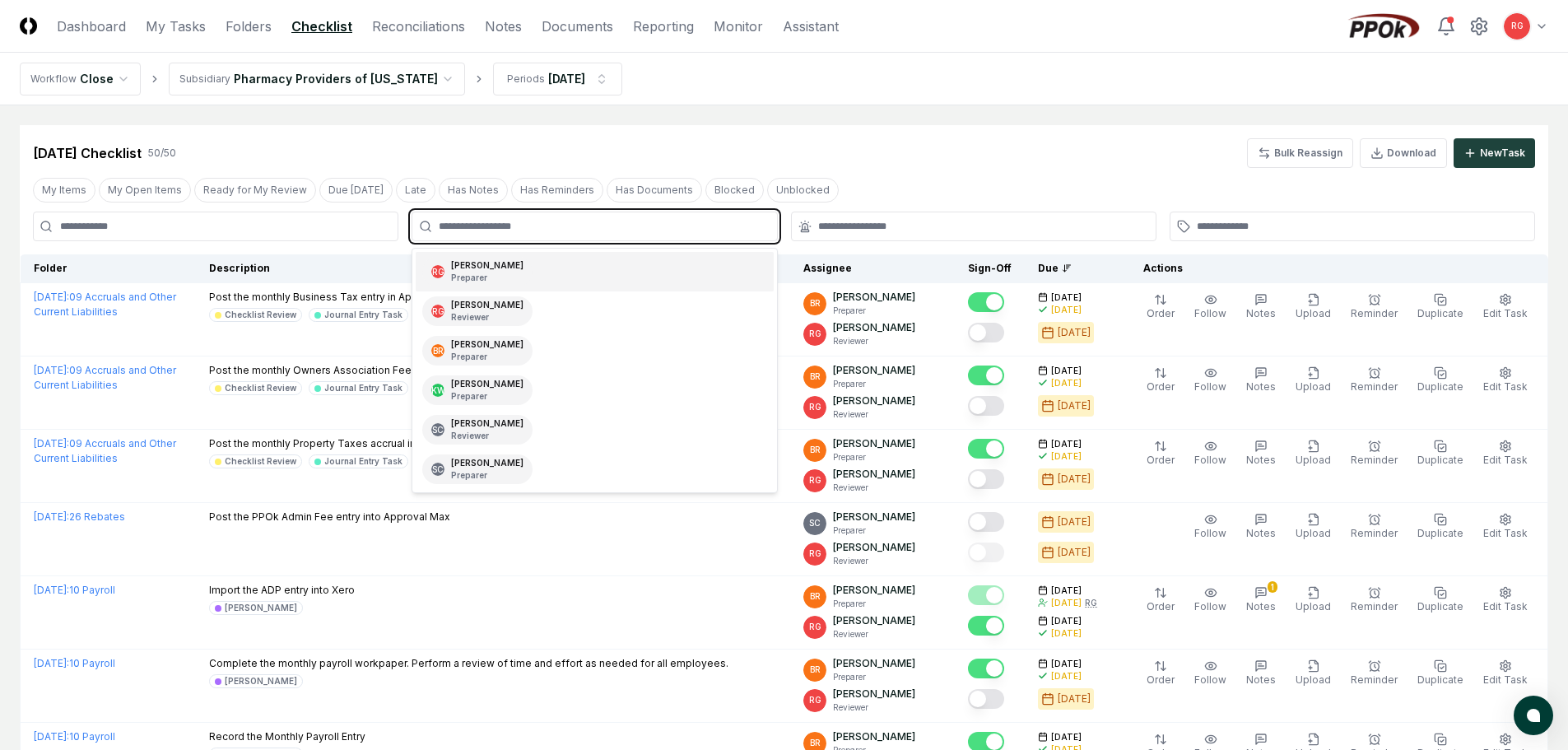
click at [634, 224] on input "text" at bounding box center [602, 226] width 328 height 14
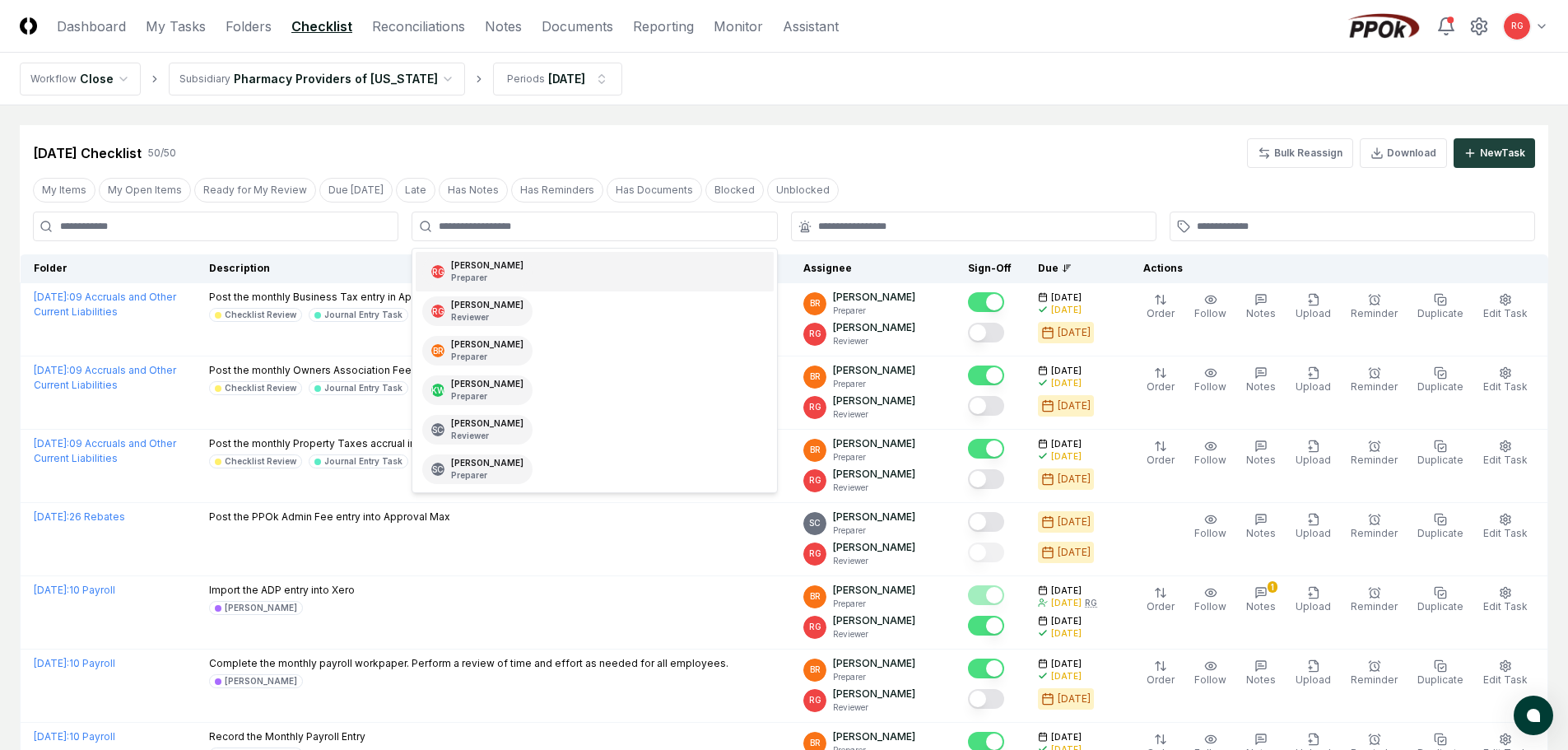
click at [756, 143] on div "Aug 2025 Checklist 50 / 50 Bulk Reassign Download New Task" at bounding box center [784, 153] width 1502 height 30
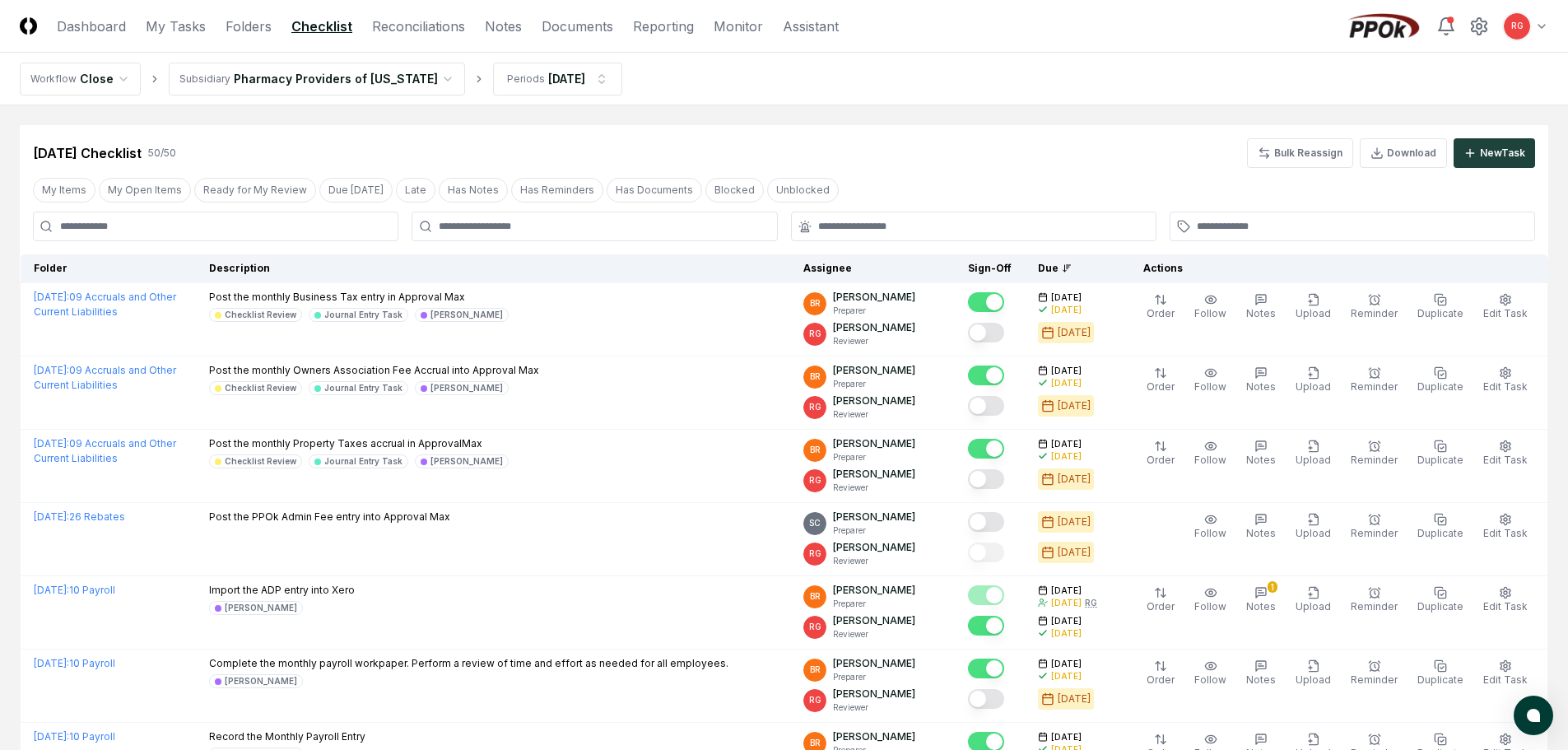
click at [240, 237] on input at bounding box center [216, 226] width 365 height 30
click at [674, 138] on div "Aug 2025 Checklist 50 / 50 Bulk Reassign Download New Task" at bounding box center [784, 153] width 1502 height 30
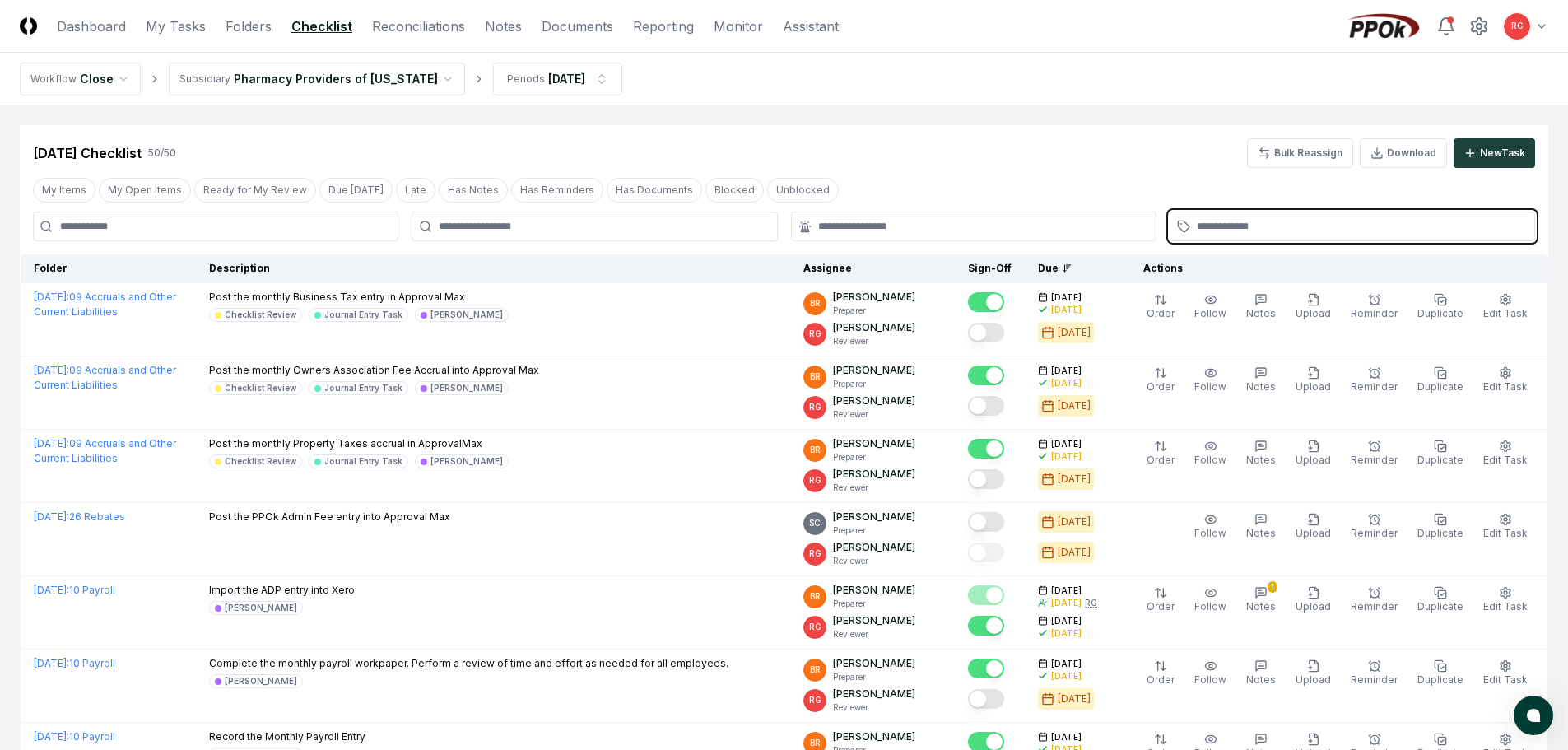
click at [1255, 226] on input "text" at bounding box center [1361, 226] width 328 height 14
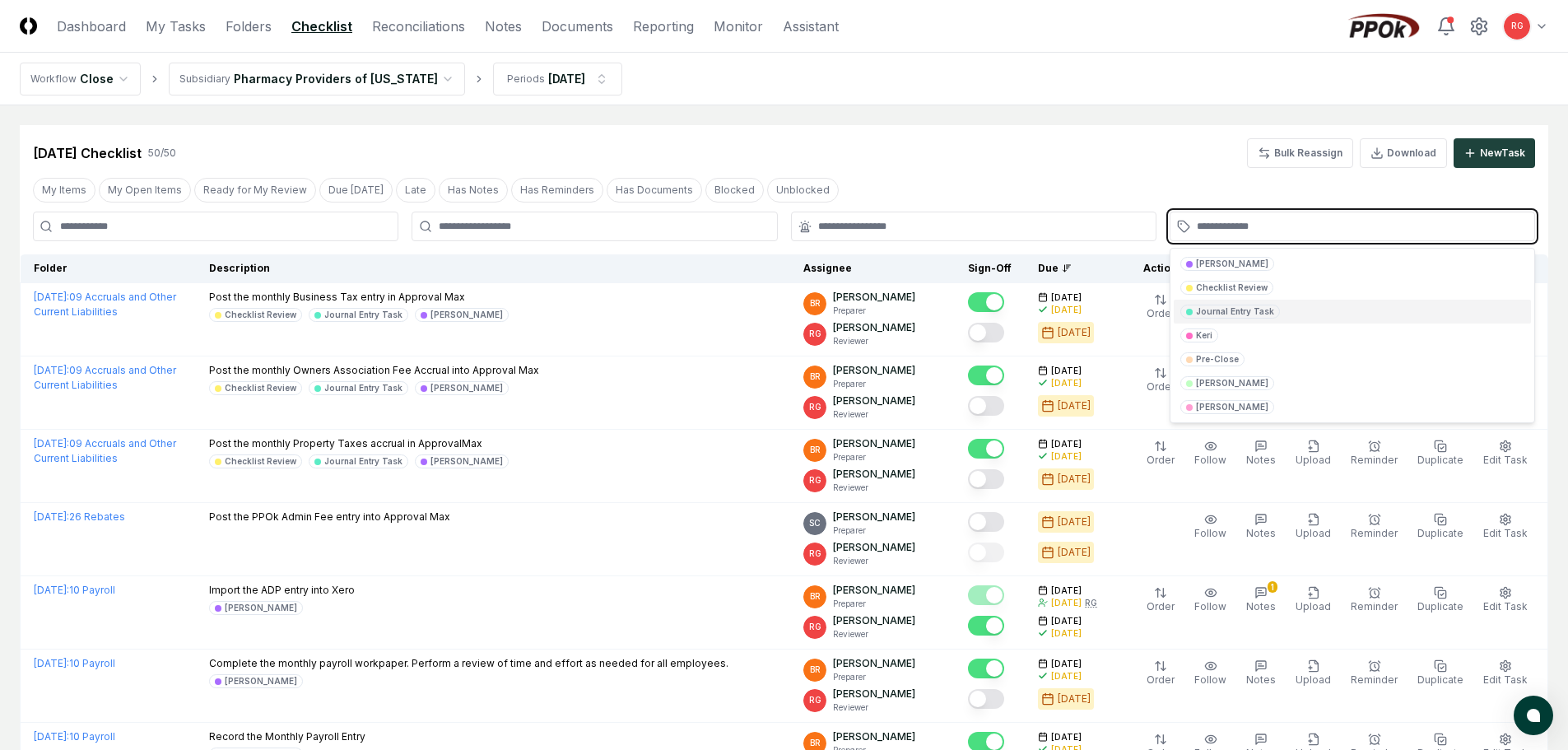
click at [1232, 307] on div "Journal Entry Task" at bounding box center [1235, 311] width 78 height 13
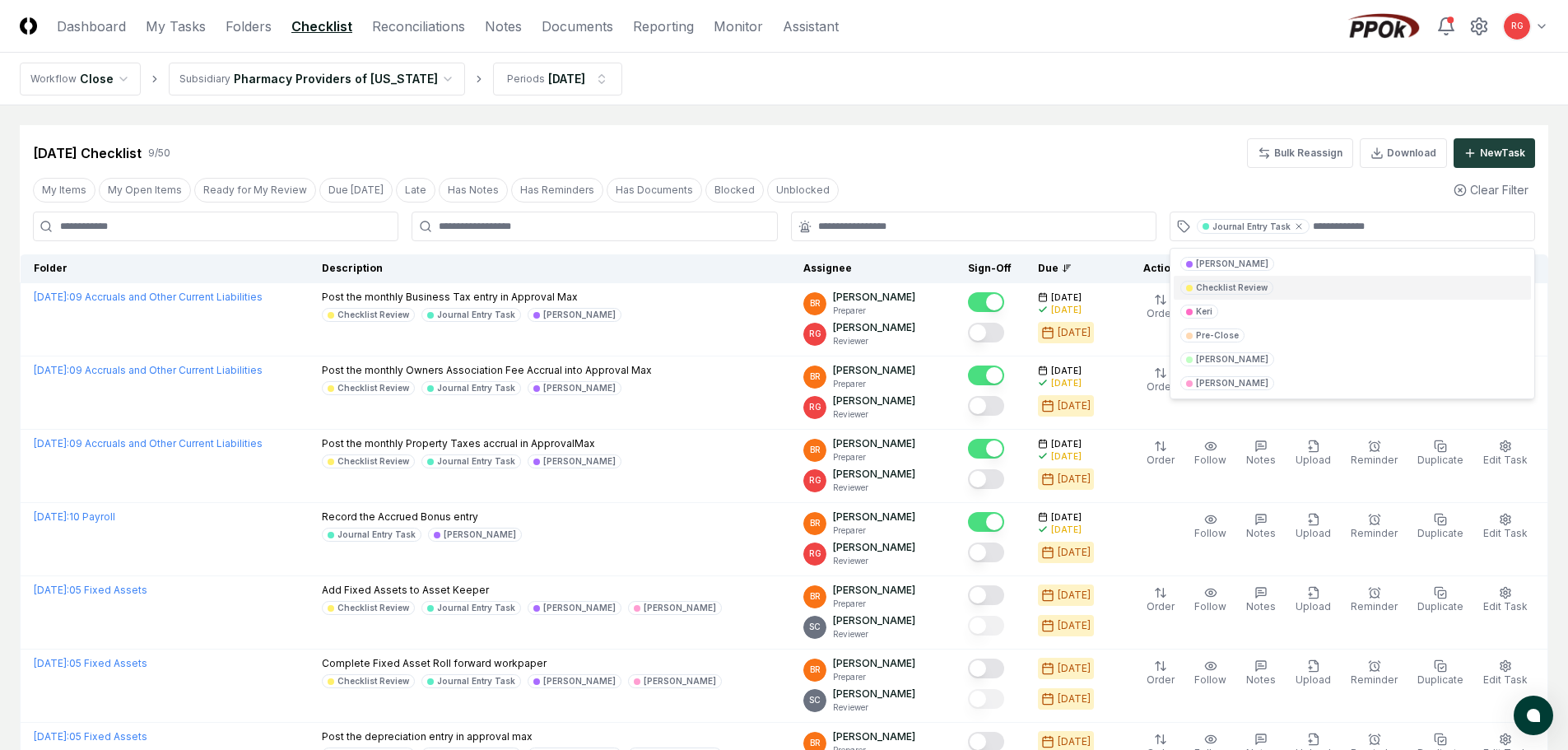
click at [1233, 187] on div "My Items My Open Items Ready for My Review Due Today Late Has Notes Has Reminde…" at bounding box center [783, 189] width 1528 height 31
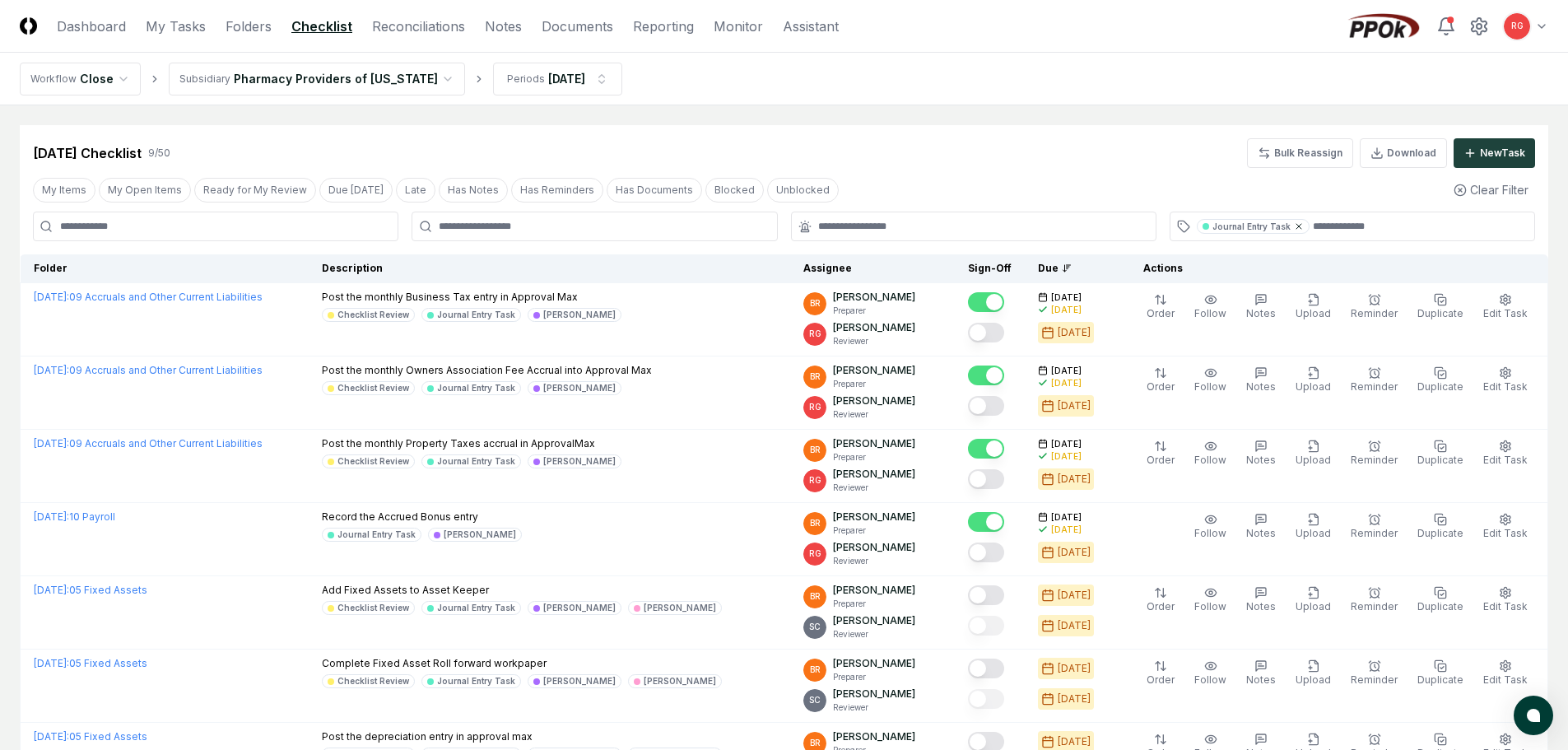
click at [1294, 225] on icon at bounding box center [1299, 227] width 10 height 10
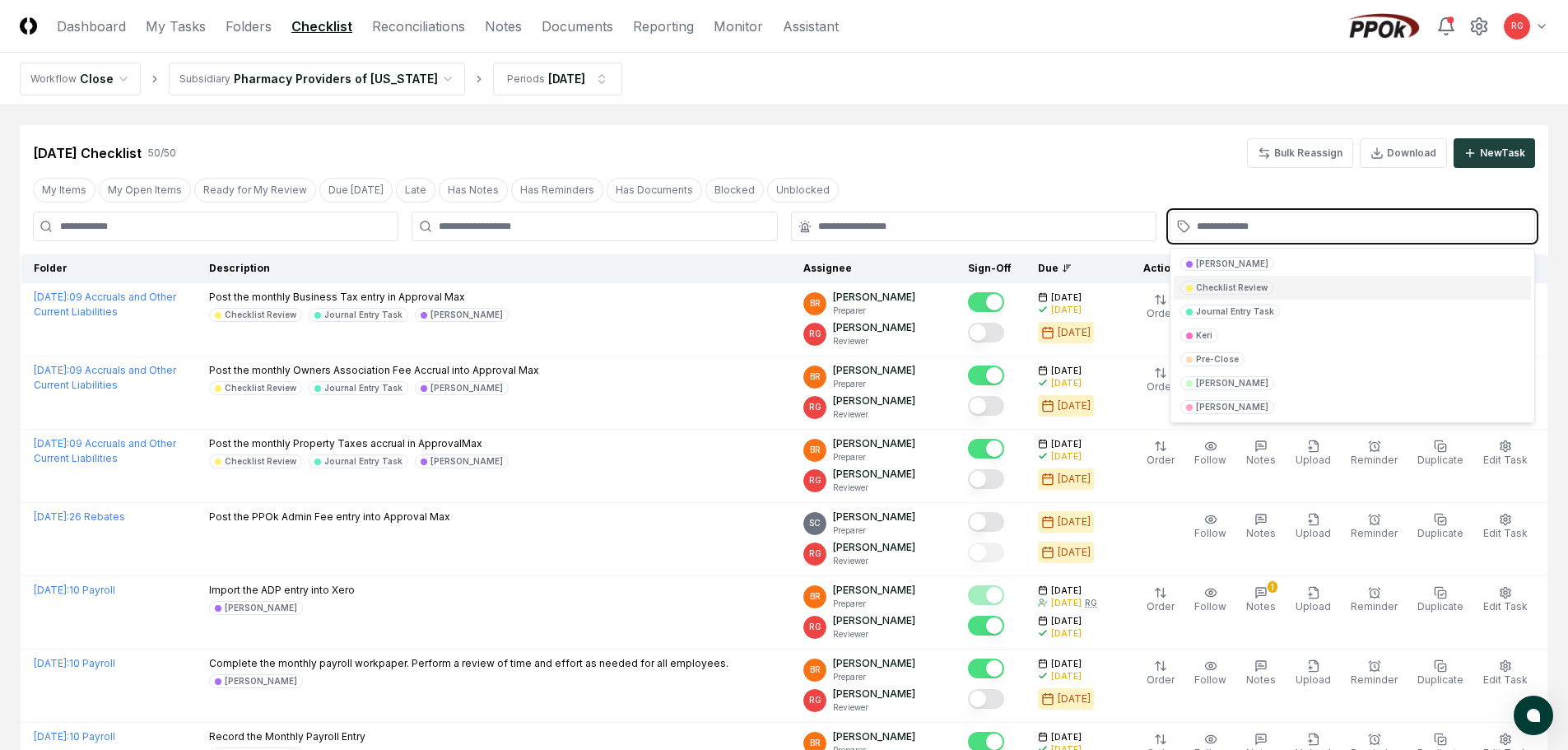
click at [1255, 224] on input "text" at bounding box center [1361, 226] width 328 height 14
click at [1215, 316] on div "Journal Entry Task" at bounding box center [1235, 311] width 78 height 13
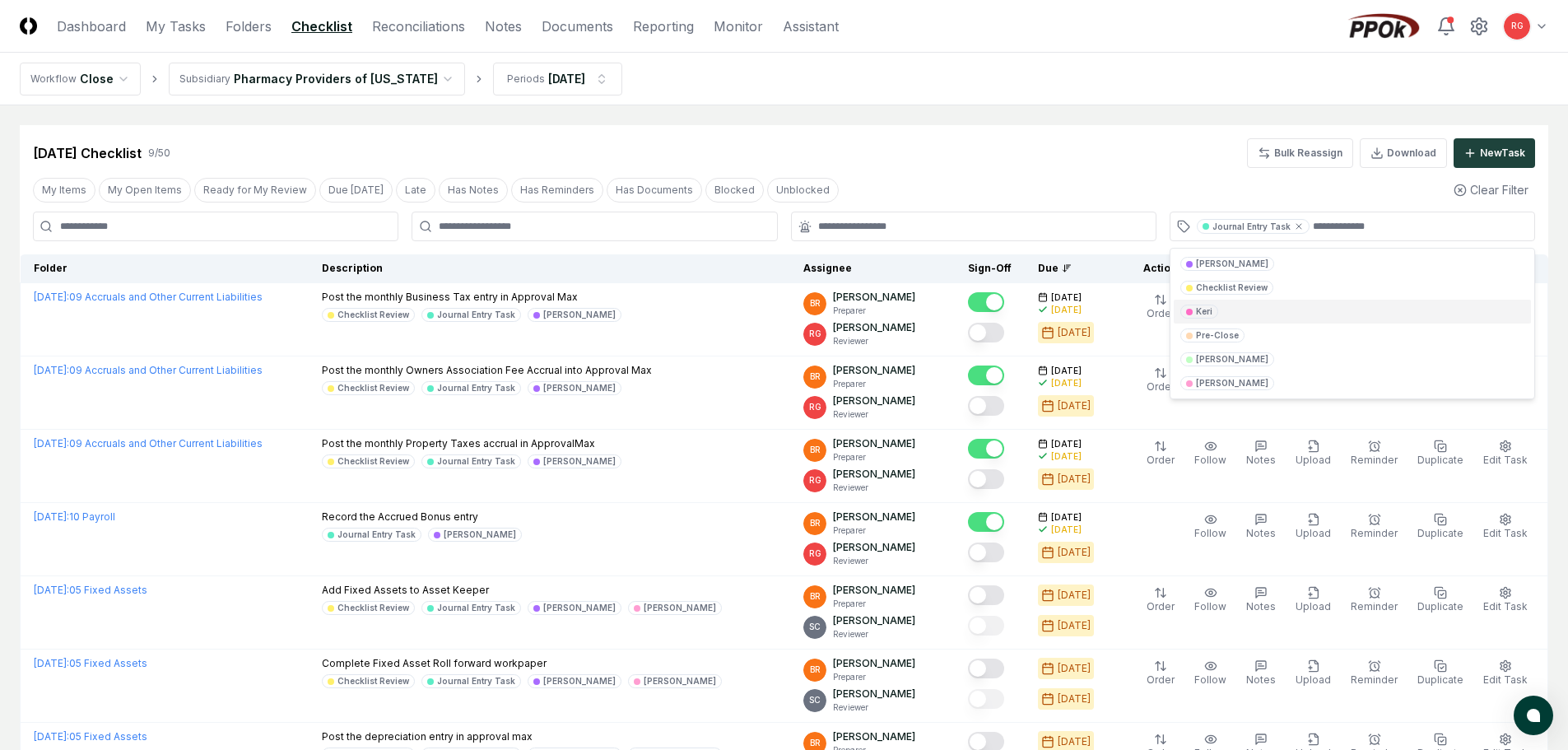
click at [1046, 134] on div "Aug 2025 Checklist 9 / 50 Bulk Reassign Download New Task" at bounding box center [783, 146] width 1528 height 42
click at [1296, 226] on icon at bounding box center [1299, 227] width 10 height 10
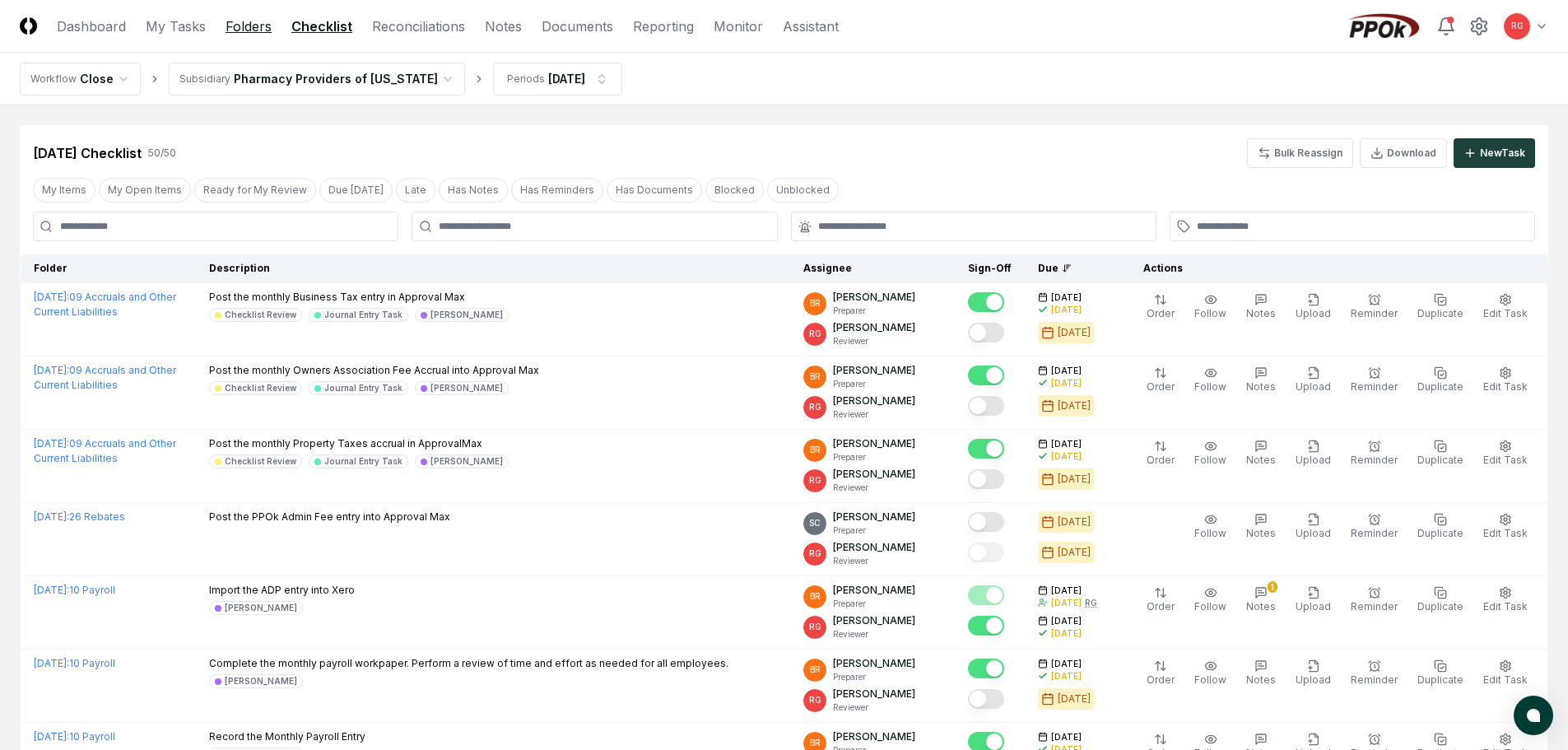
click at [249, 28] on link "Folders" at bounding box center [248, 25] width 46 height 20
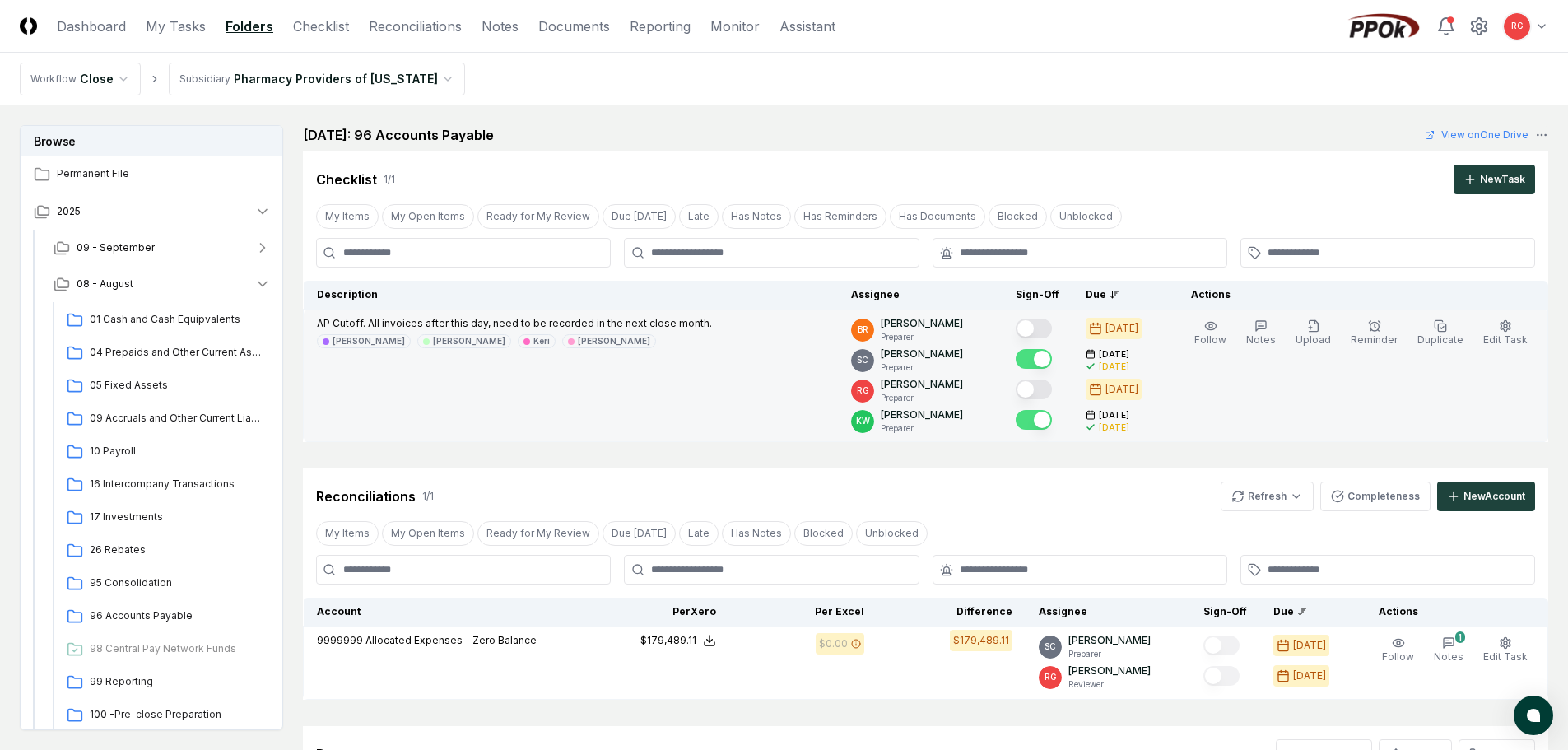
click at [1052, 329] on button "Mark complete" at bounding box center [1033, 328] width 37 height 20
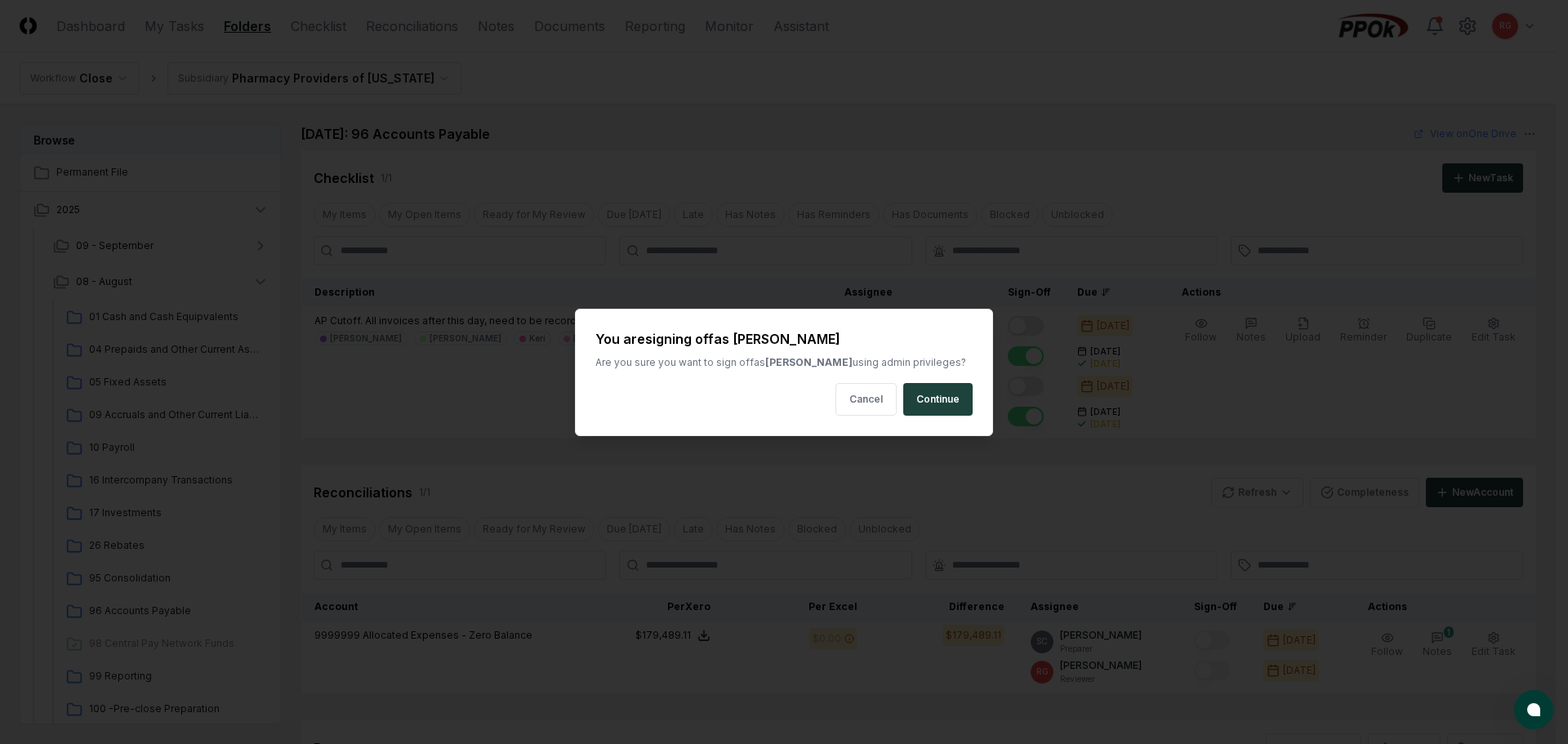
click at [961, 396] on button "Continue" at bounding box center [937, 399] width 69 height 33
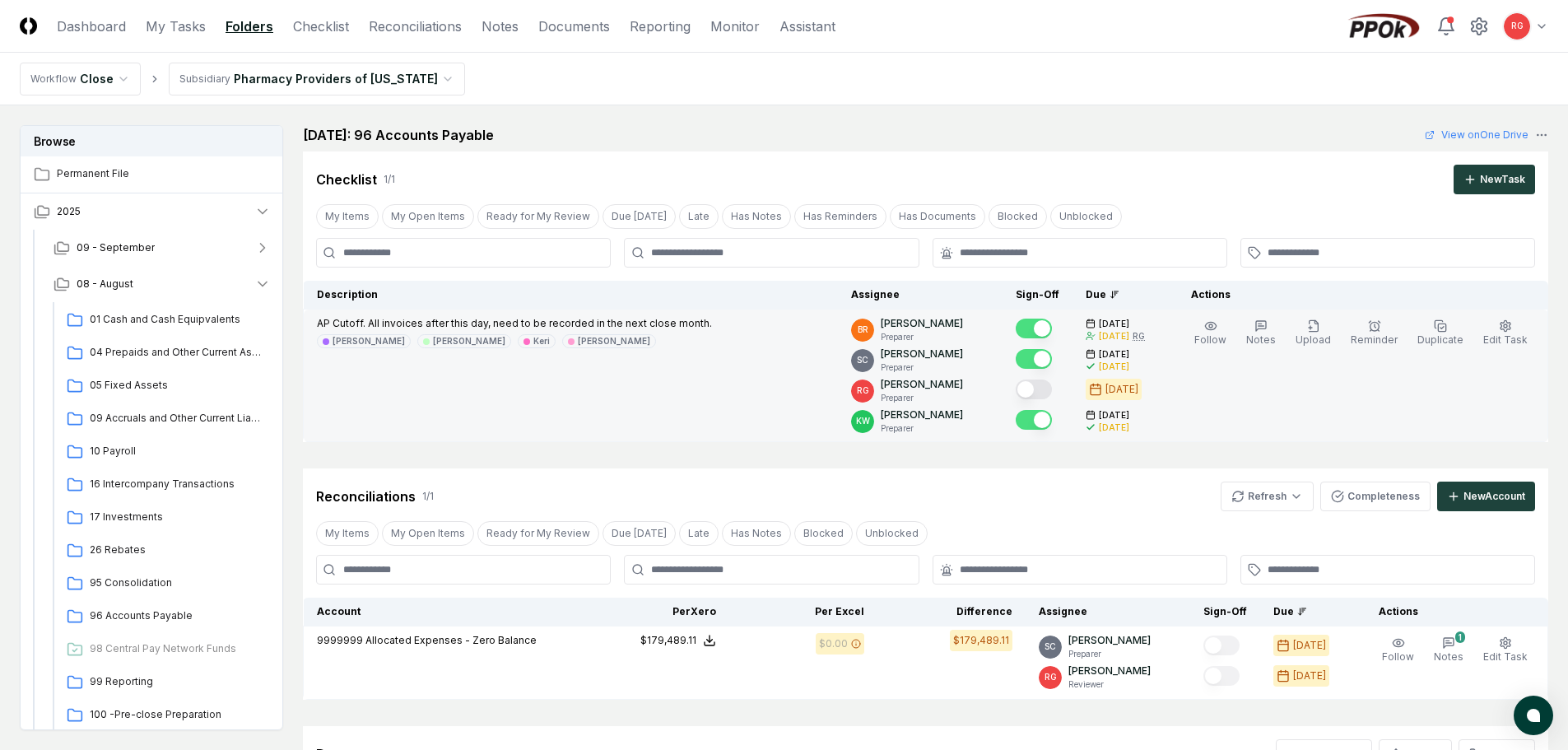
click at [1043, 392] on button "Mark complete" at bounding box center [1033, 389] width 37 height 20
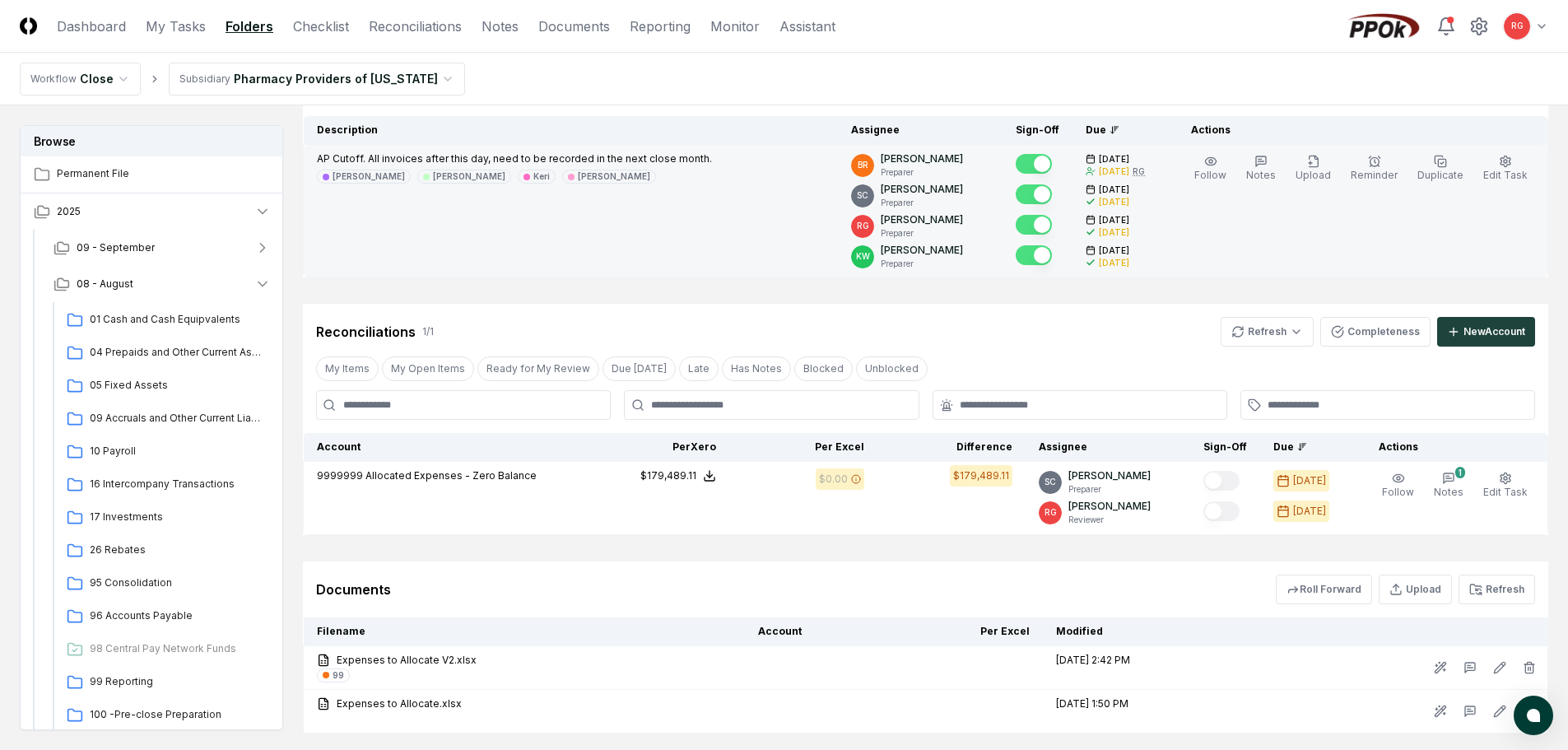
scroll to position [267, 0]
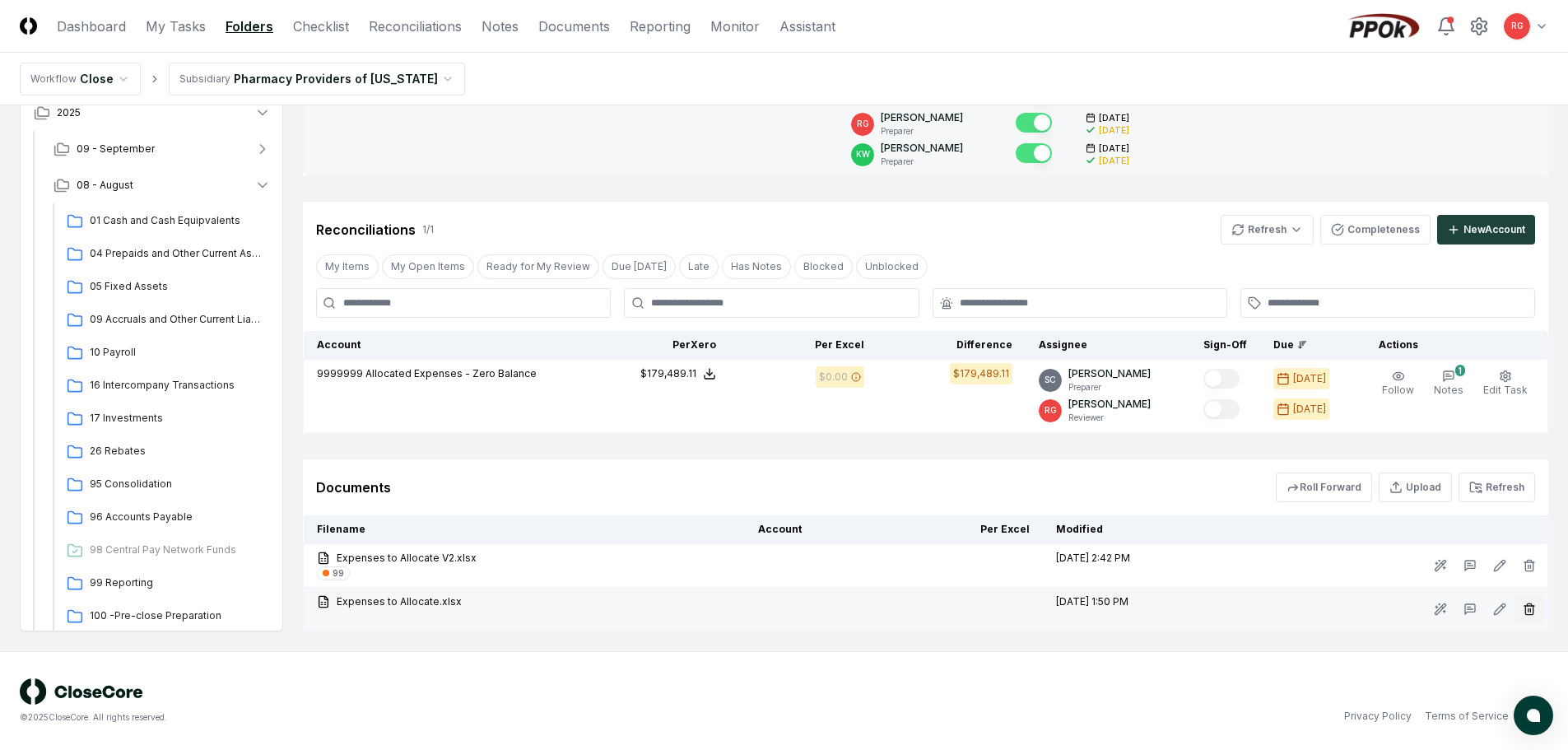
click at [1531, 613] on icon "button" at bounding box center [1529, 609] width 14 height 14
click at [1507, 692] on button "Delete" at bounding box center [1524, 702] width 59 height 33
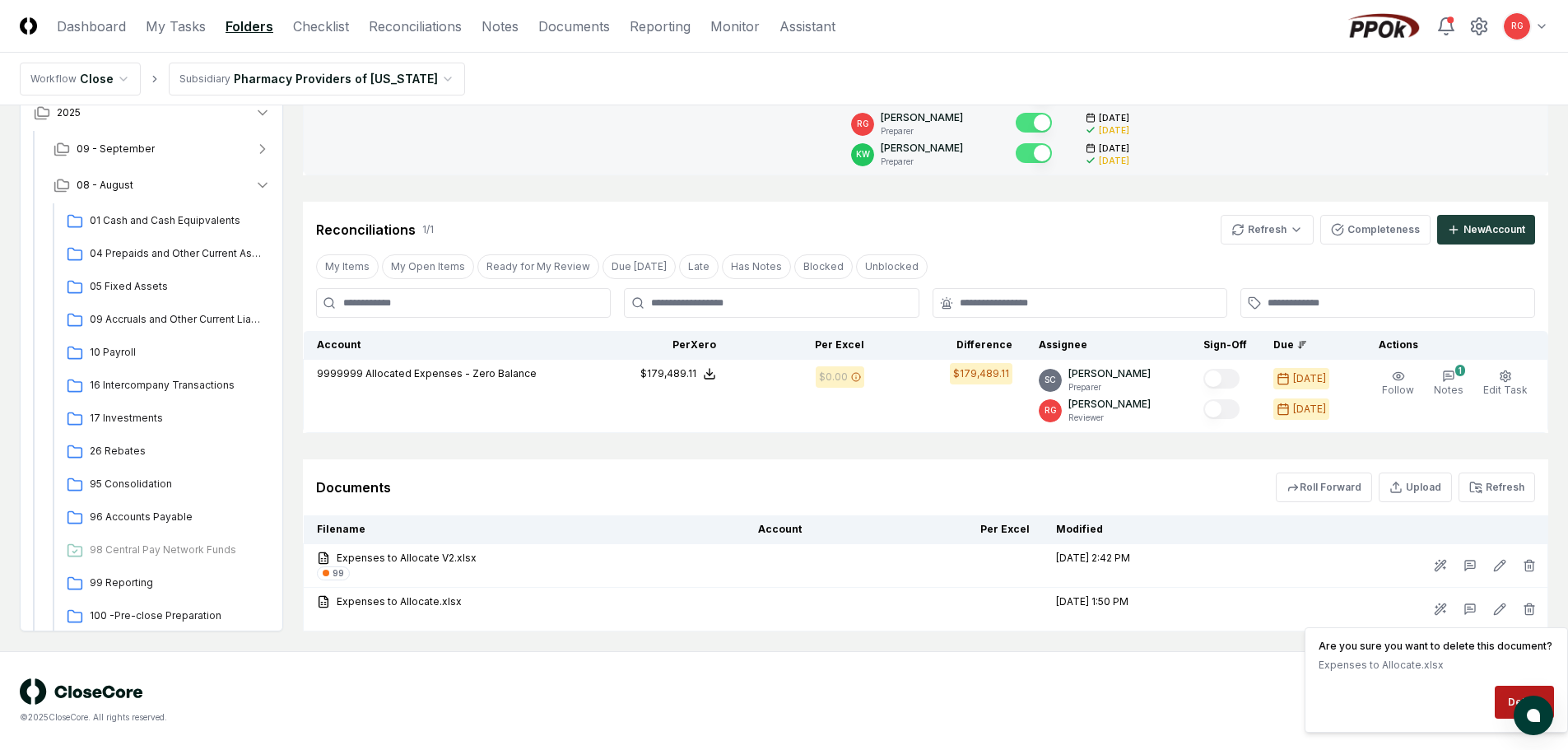
scroll to position [223, 0]
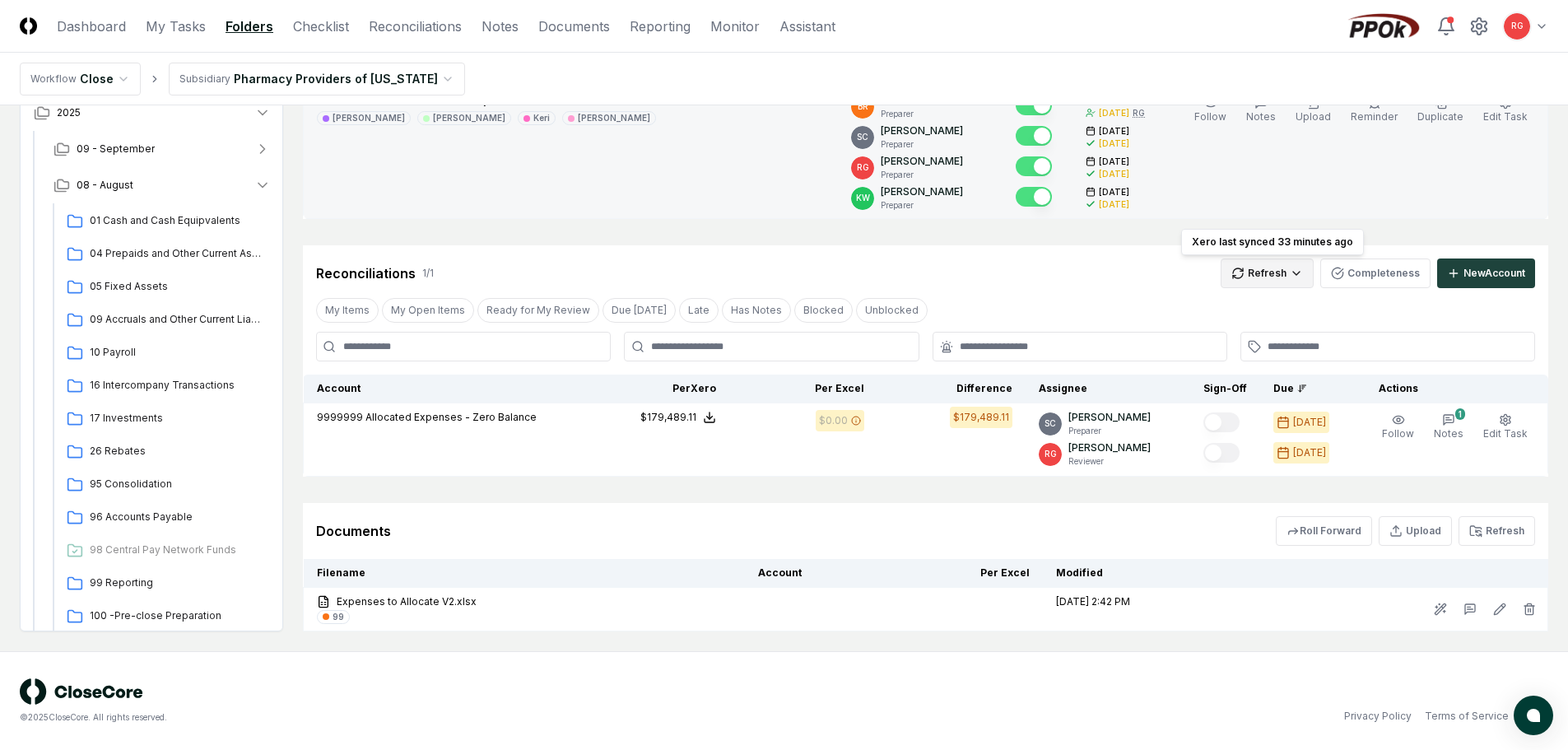
click at [1306, 276] on html "CloseCore Dashboard My Tasks Folders Checklist Reconciliations Notes Documents …" at bounding box center [784, 262] width 1568 height 973
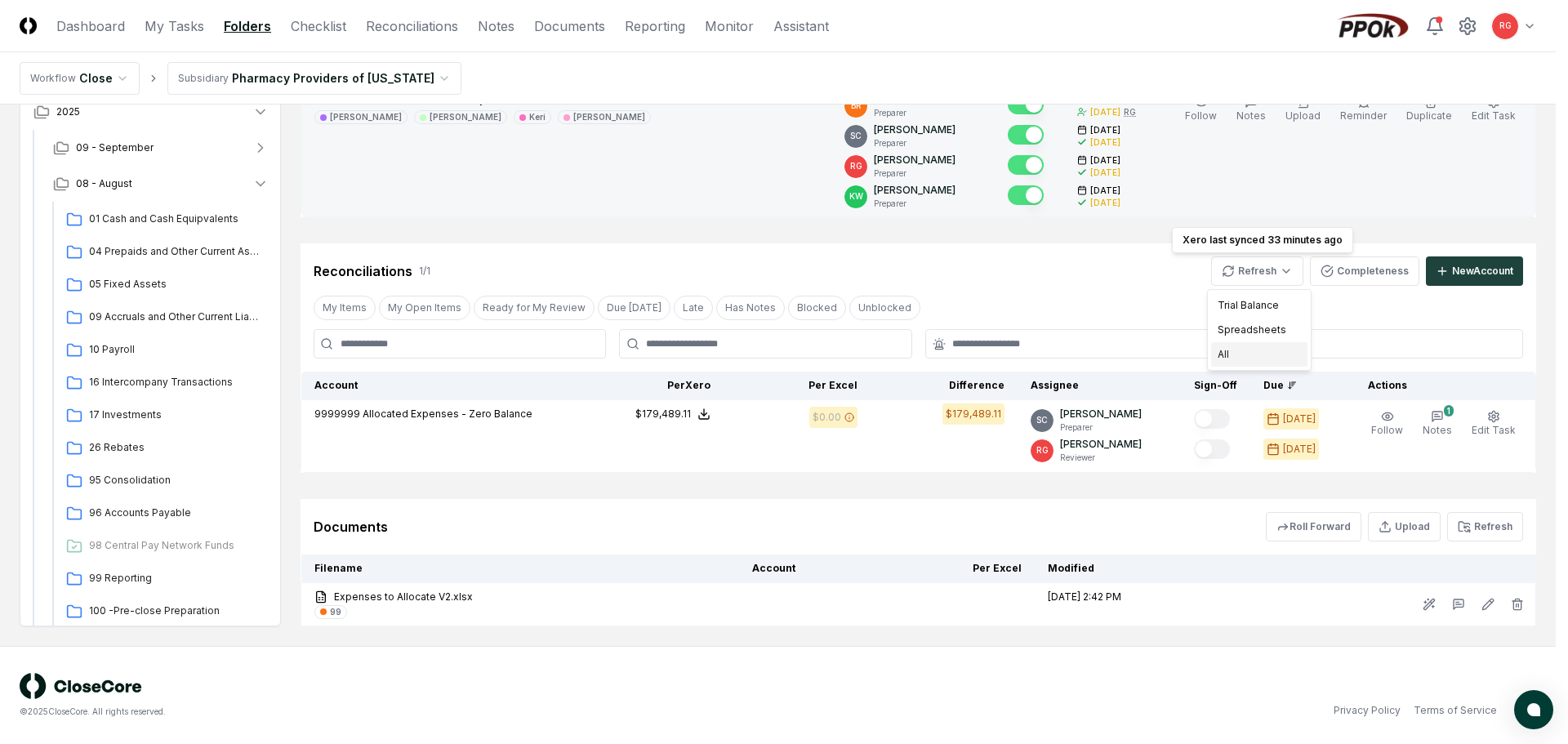
click at [1243, 354] on div "All" at bounding box center [1259, 354] width 96 height 24
